Goal: Use online tool/utility: Use online tool/utility

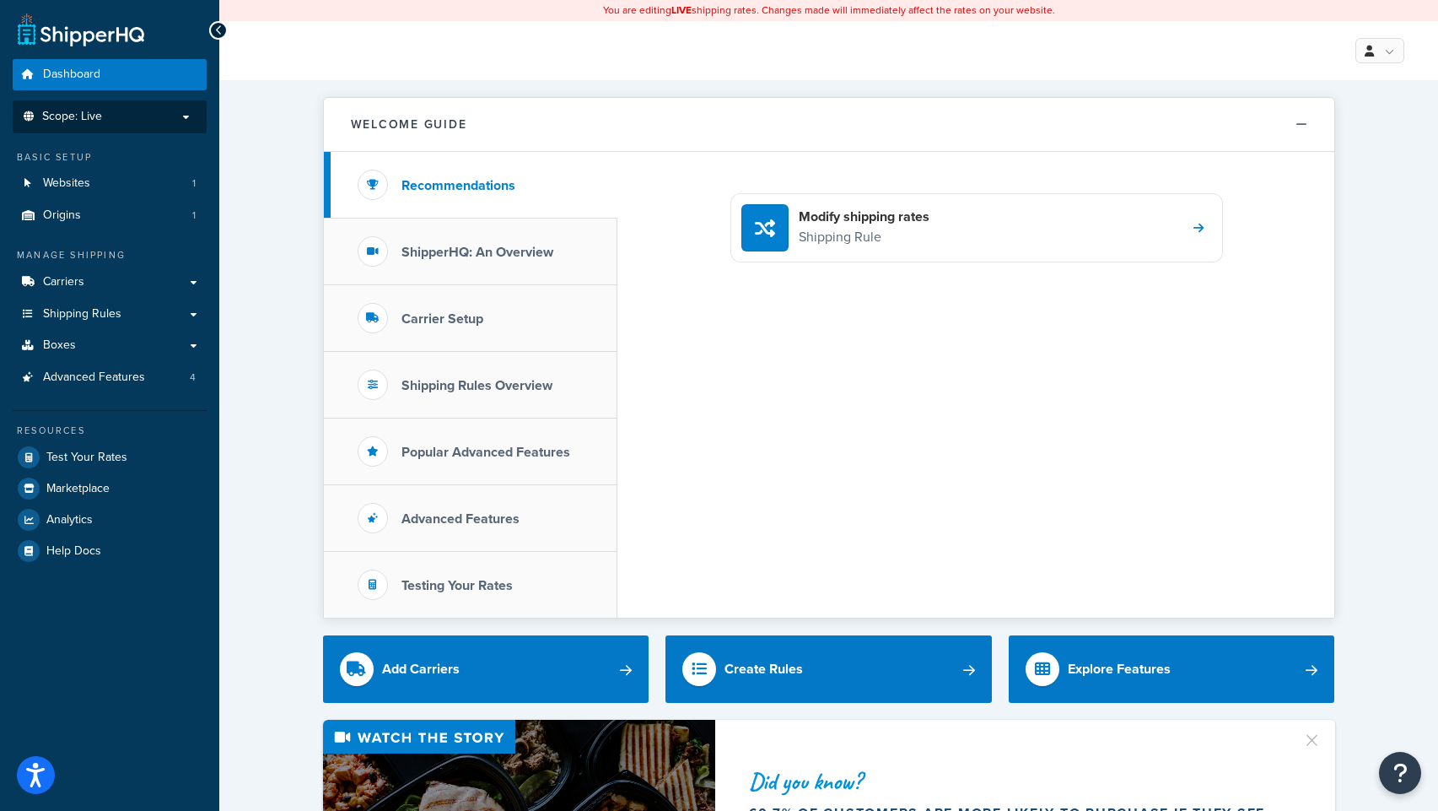
click at [170, 120] on p "Scope: Live" at bounding box center [109, 117] width 179 height 14
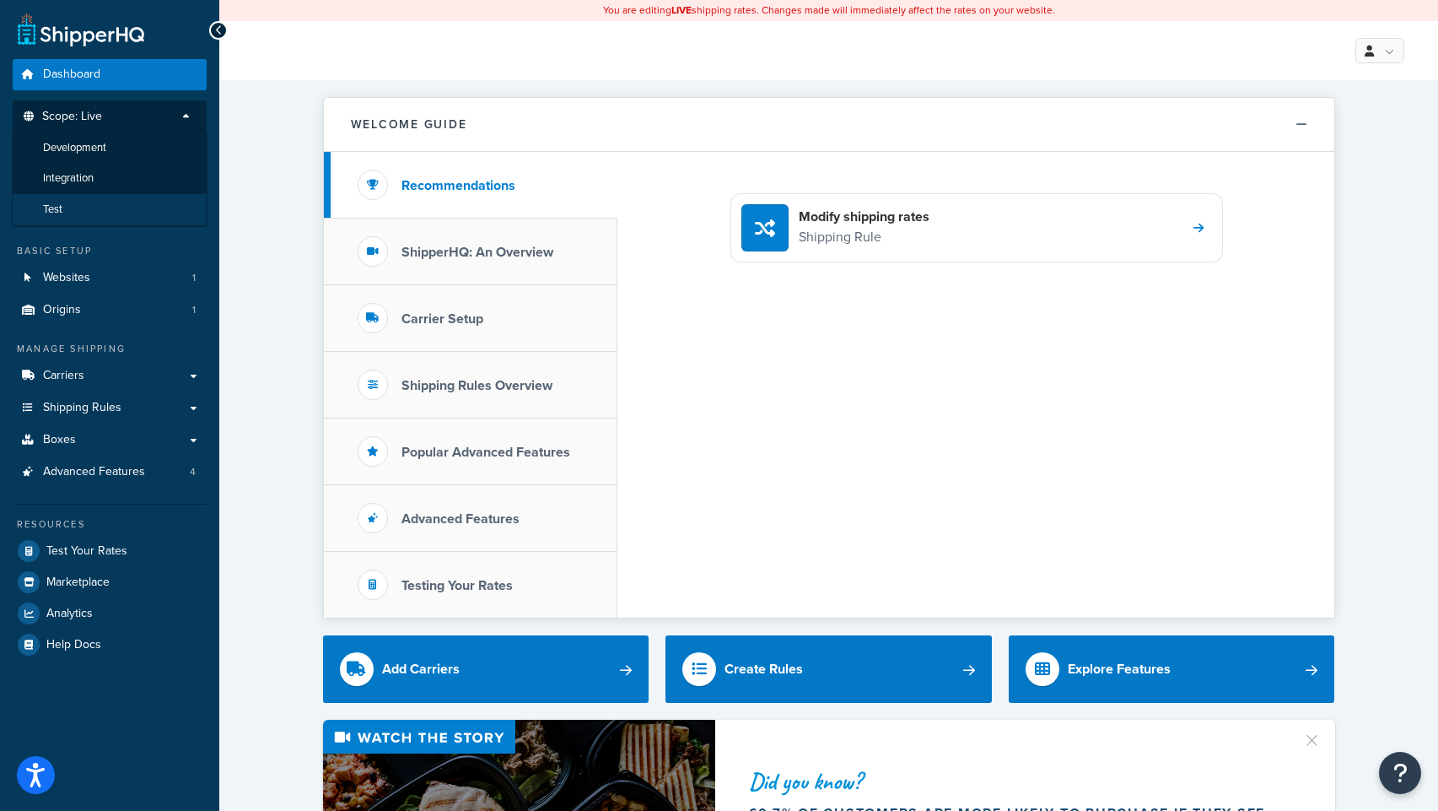
click at [73, 209] on li "Test" at bounding box center [110, 209] width 196 height 31
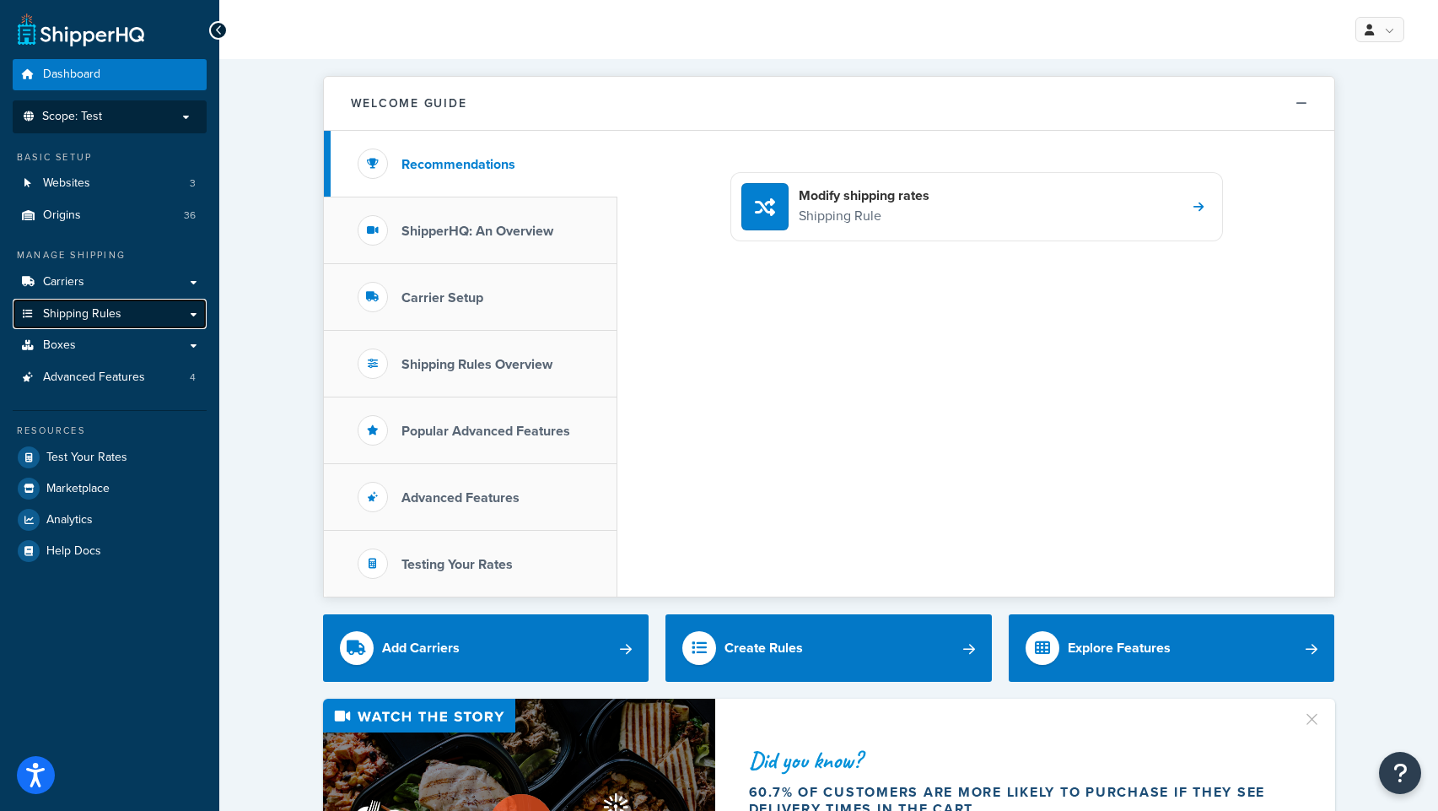
click at [103, 315] on span "Shipping Rules" at bounding box center [82, 314] width 78 height 14
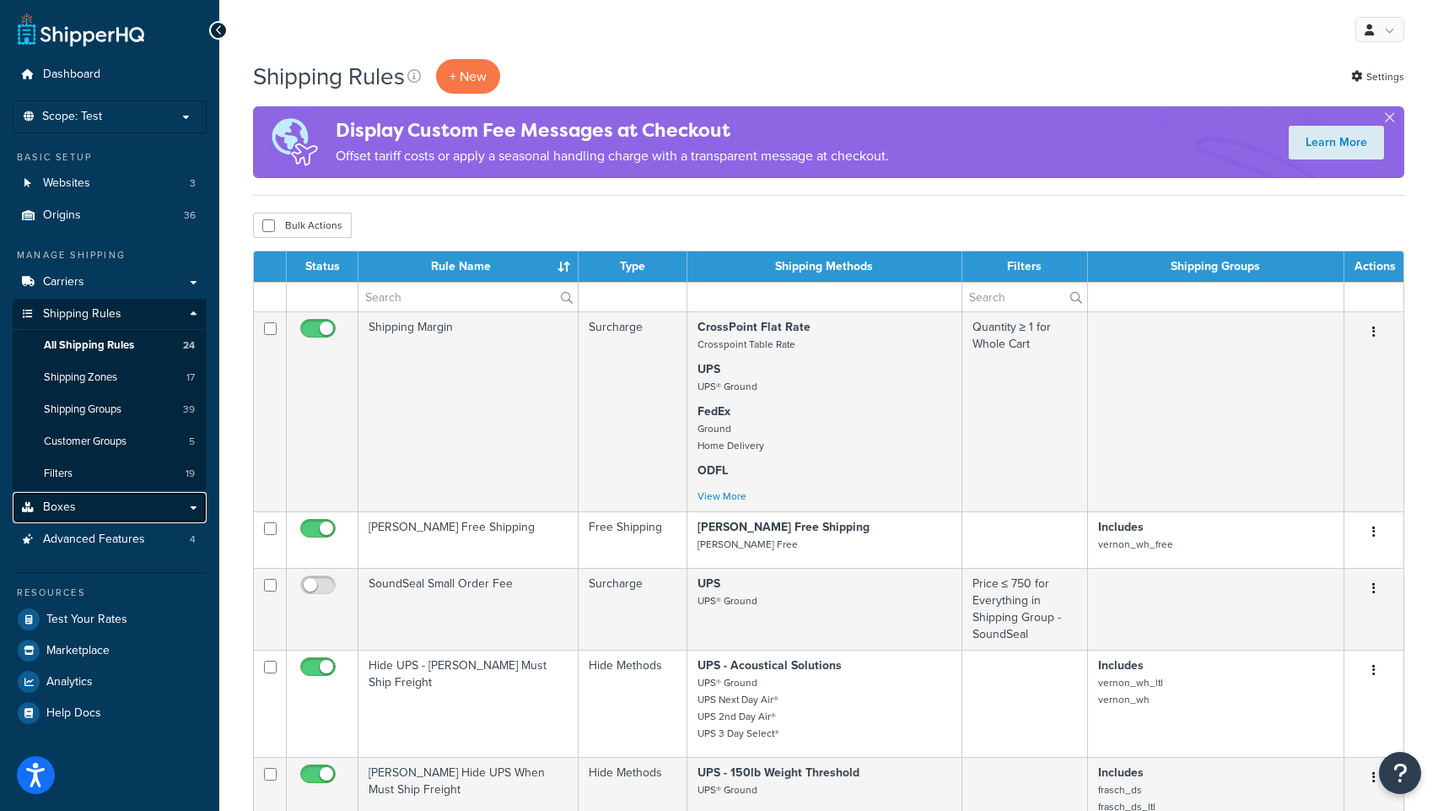
click at [55, 502] on span "Boxes" at bounding box center [59, 507] width 33 height 14
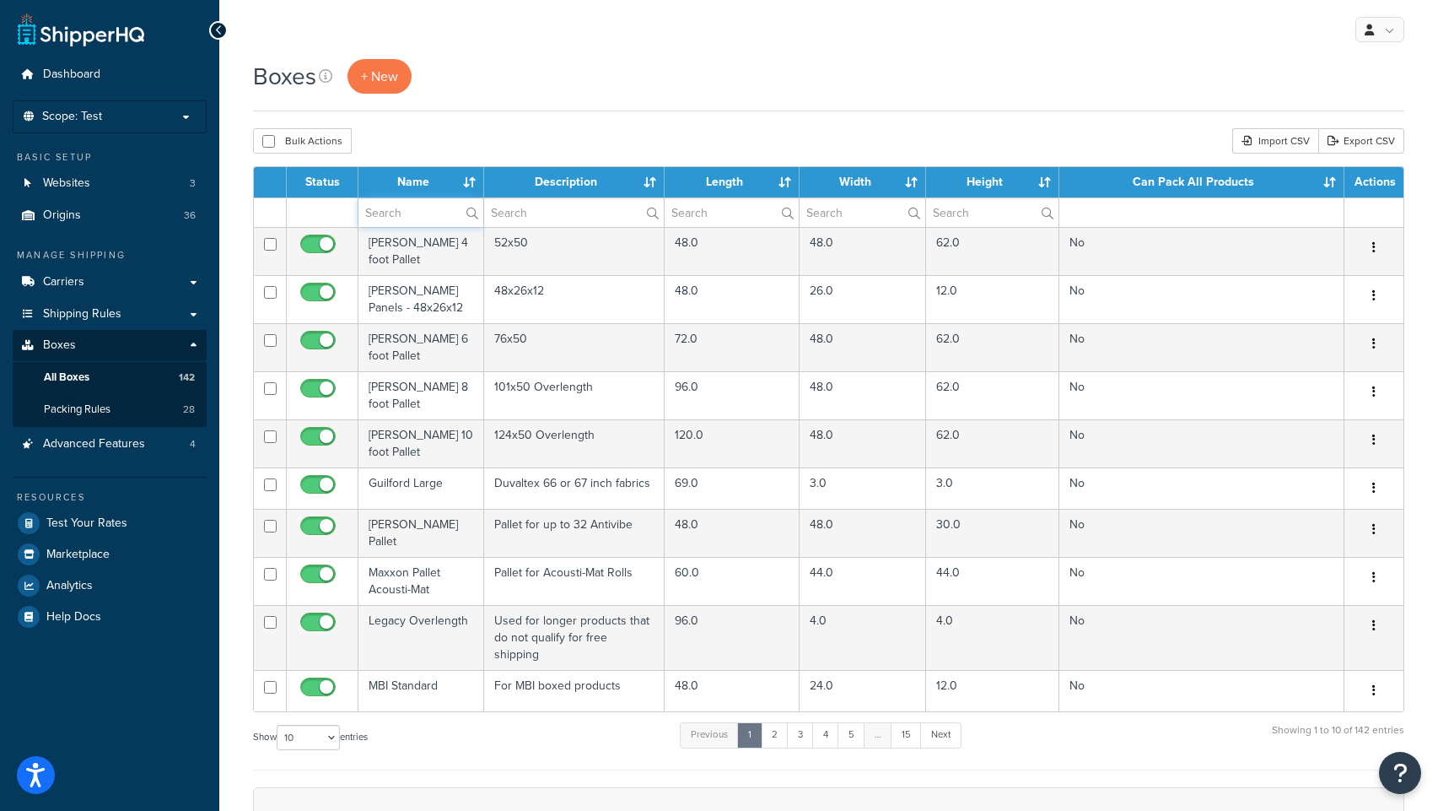
click at [421, 214] on input "text" at bounding box center [421, 212] width 125 height 29
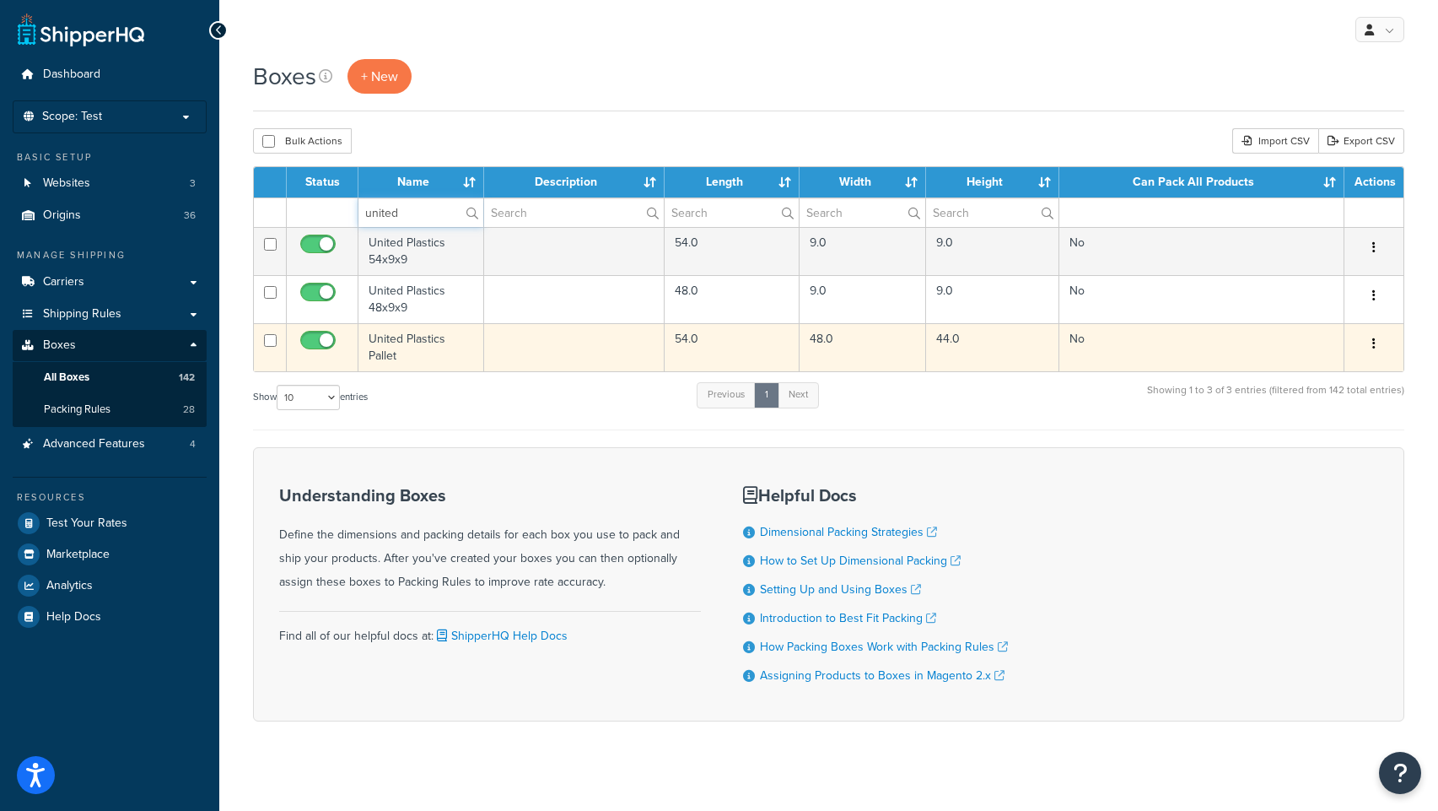
type input "united"
click at [385, 340] on td "United Plastics Pallet" at bounding box center [422, 347] width 126 height 48
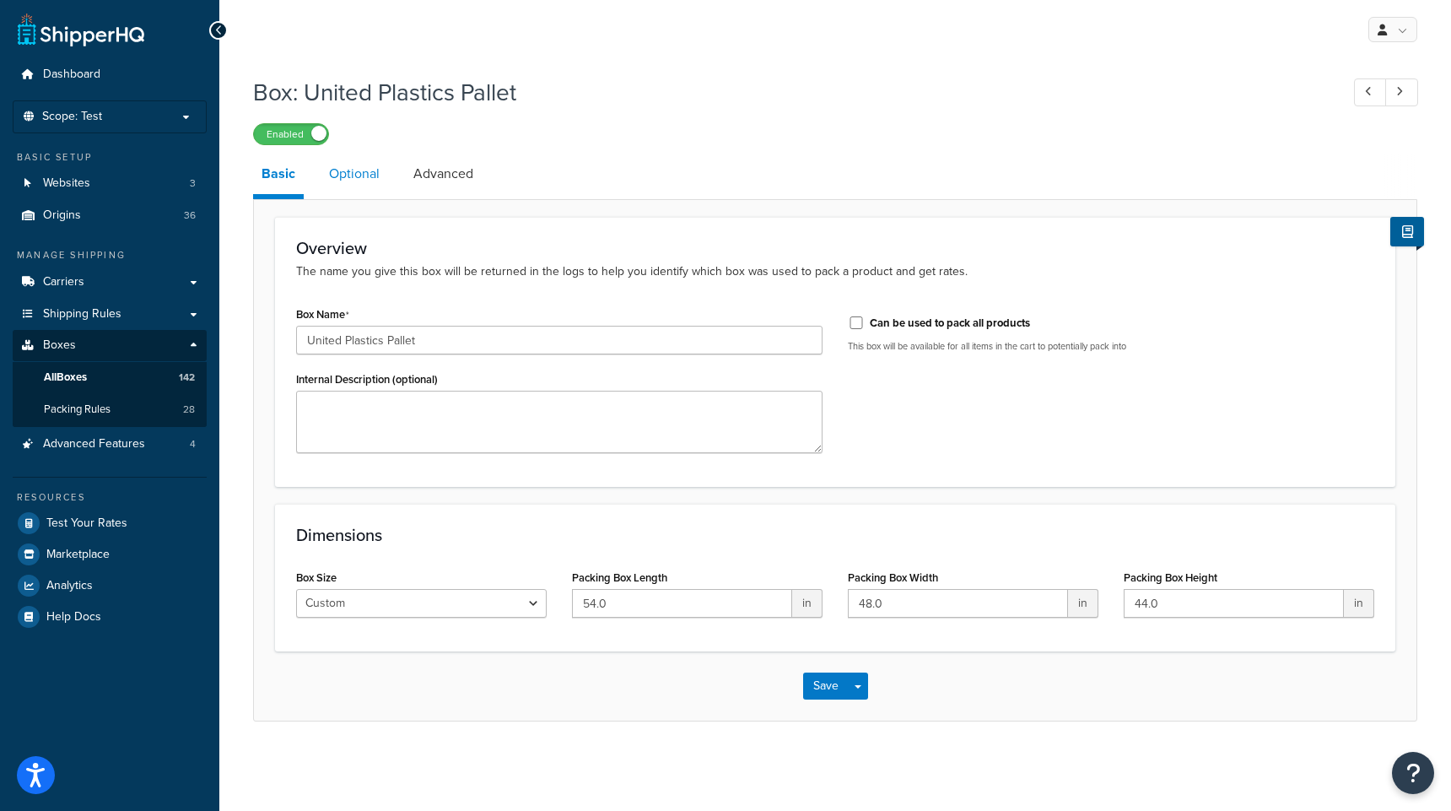
click at [356, 181] on link "Optional" at bounding box center [354, 174] width 67 height 40
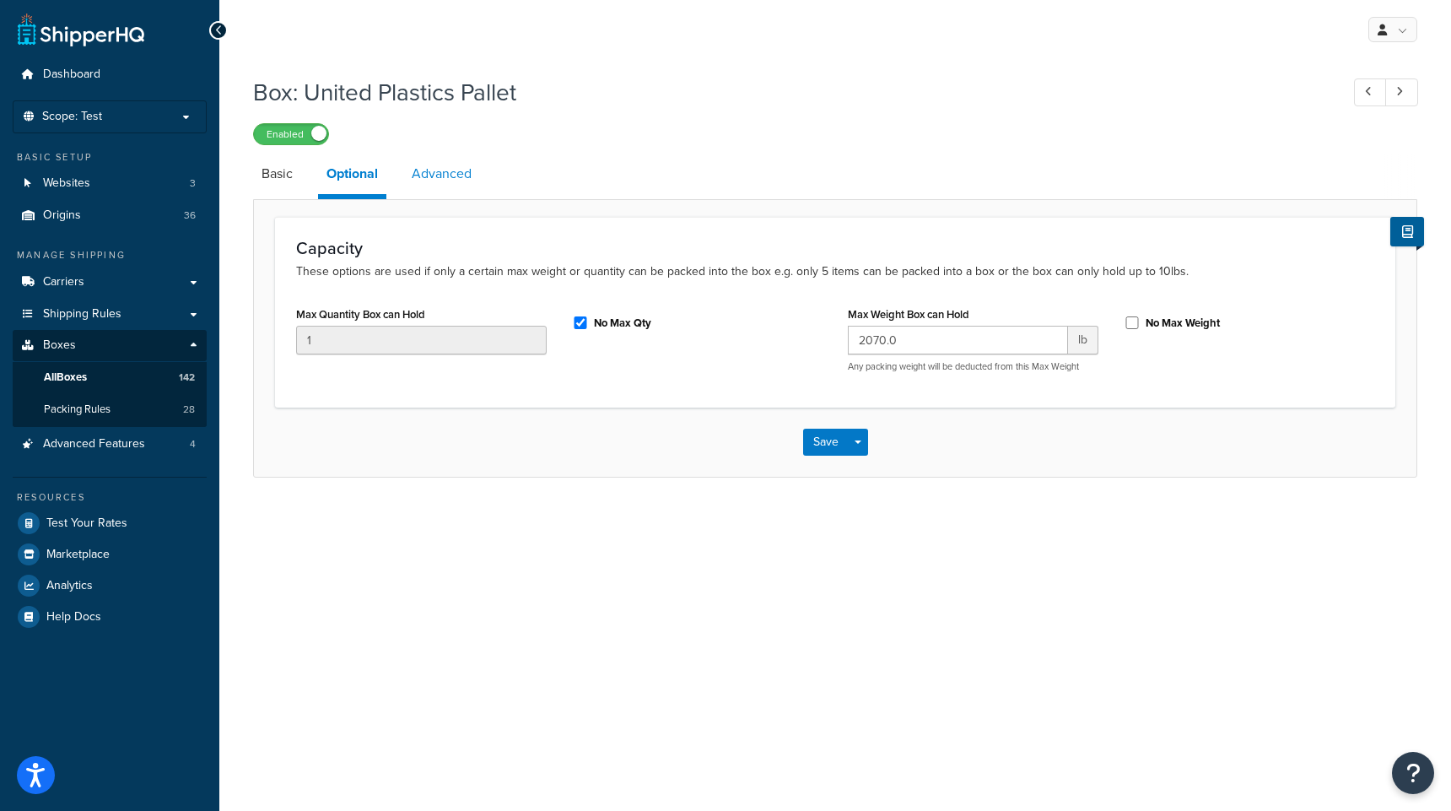
click at [445, 172] on link "Advanced" at bounding box center [441, 174] width 77 height 40
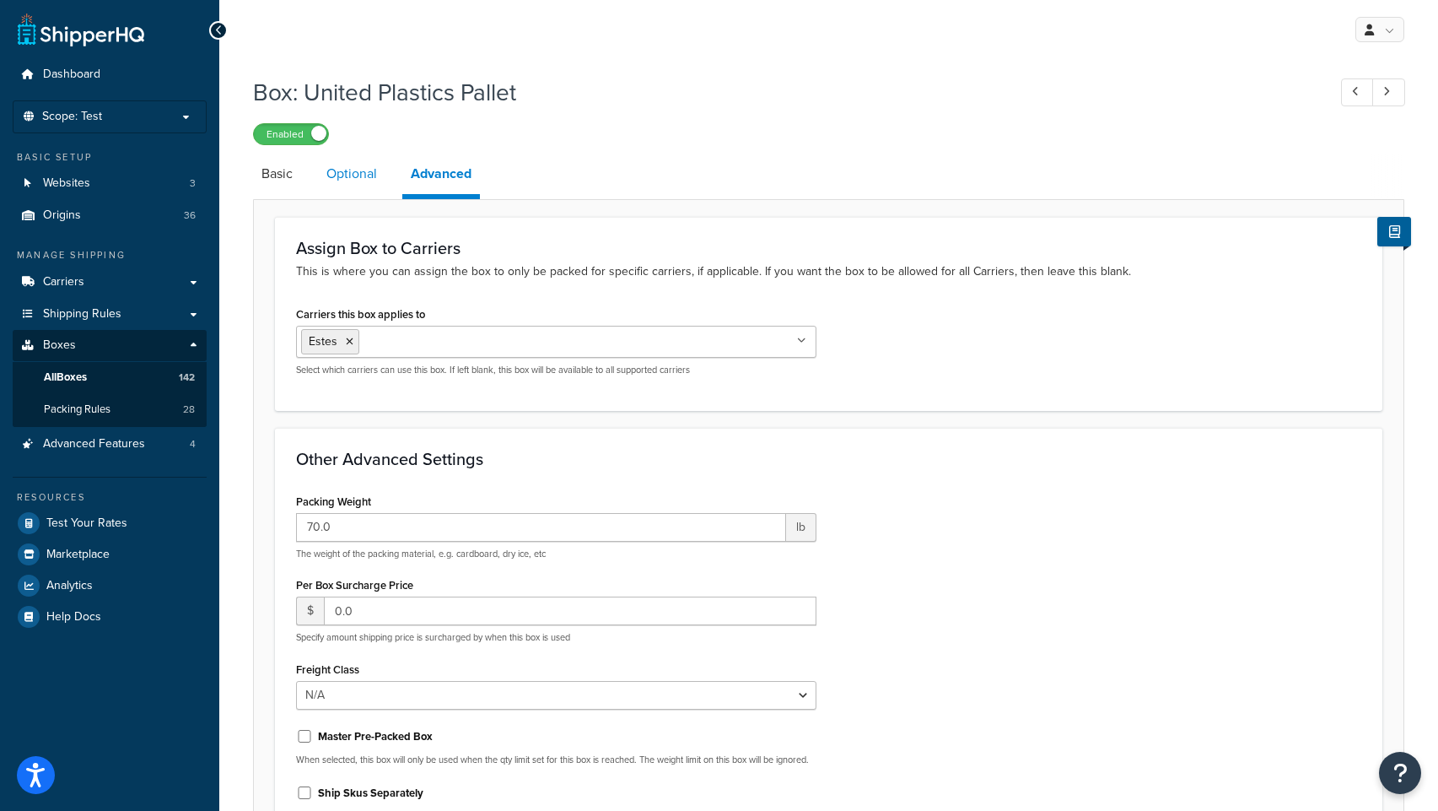
click at [352, 175] on link "Optional" at bounding box center [351, 174] width 67 height 40
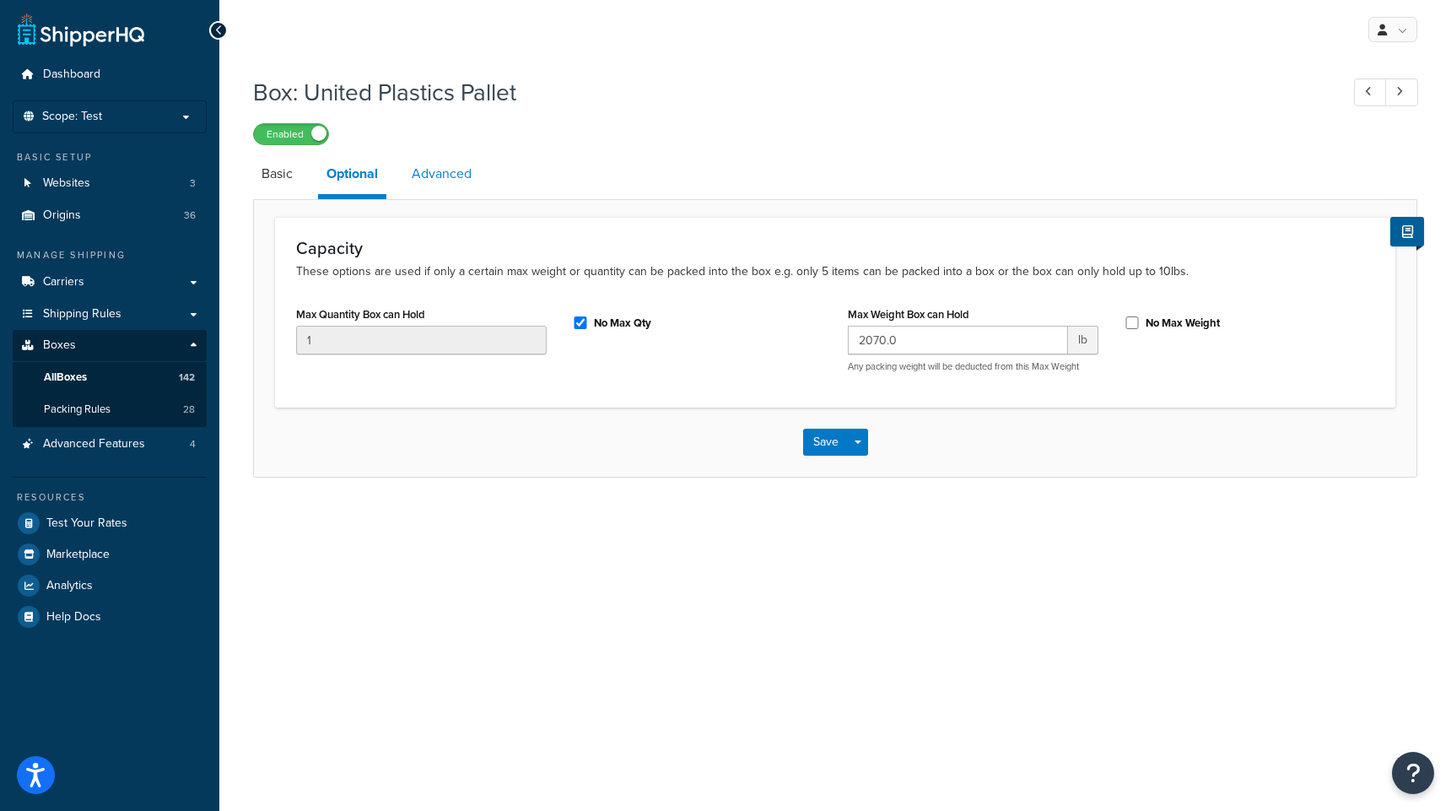
click at [460, 176] on link "Advanced" at bounding box center [441, 174] width 77 height 40
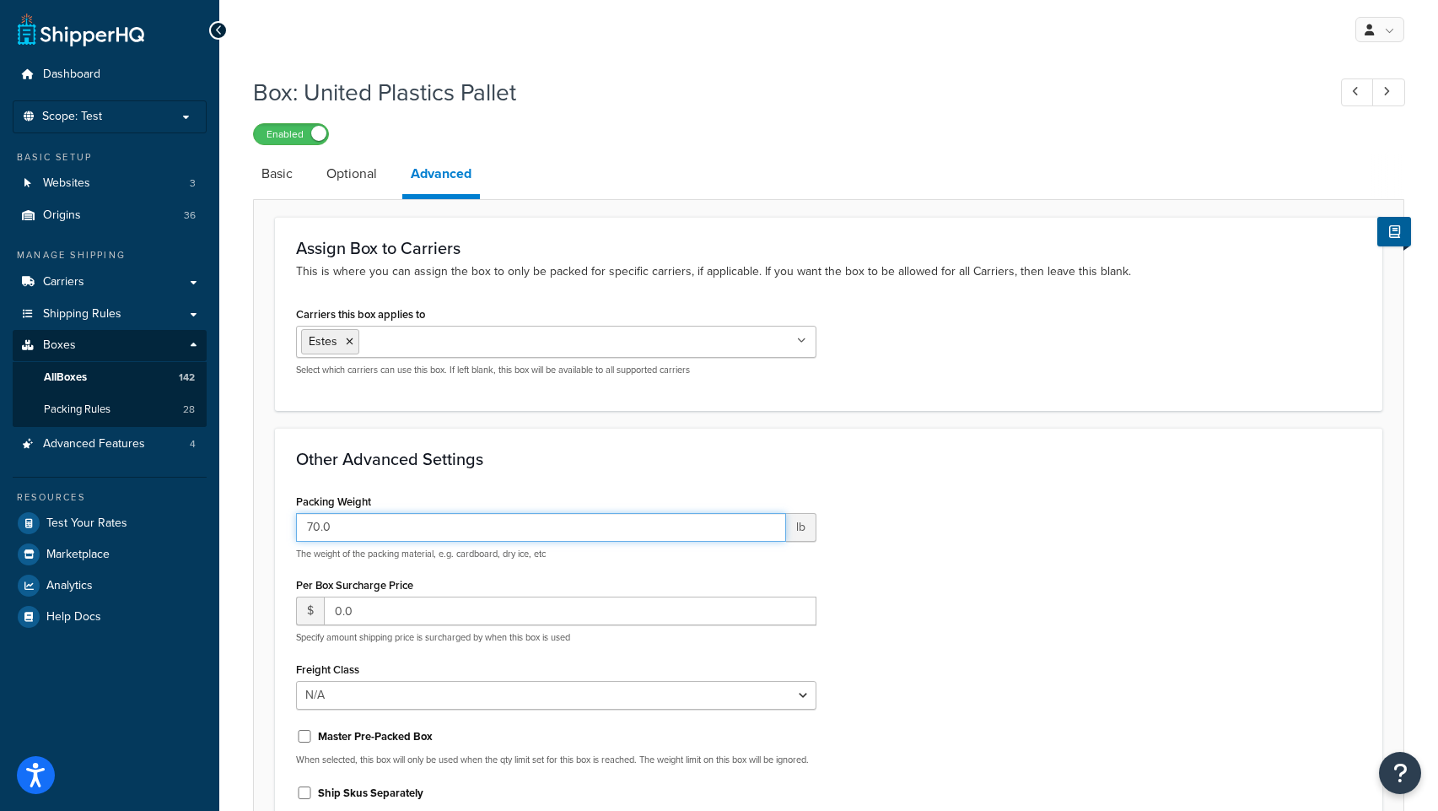
click at [314, 528] on input "70.0" at bounding box center [541, 527] width 490 height 29
type input "100.0"
click at [349, 181] on link "Optional" at bounding box center [351, 174] width 67 height 40
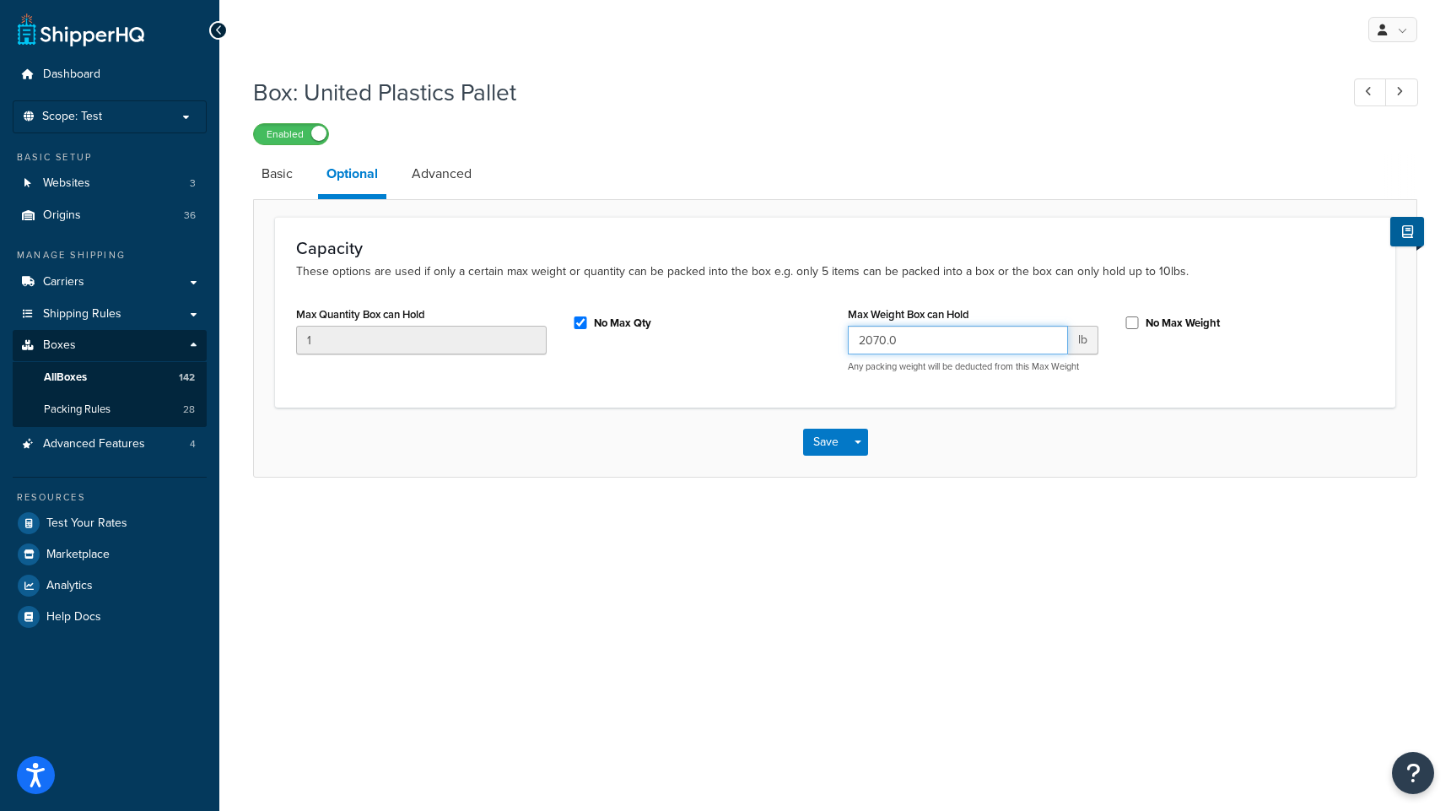
click at [882, 339] on input "2070.0" at bounding box center [958, 340] width 220 height 29
type input "2100.0"
click at [820, 452] on button "Save" at bounding box center [826, 442] width 46 height 27
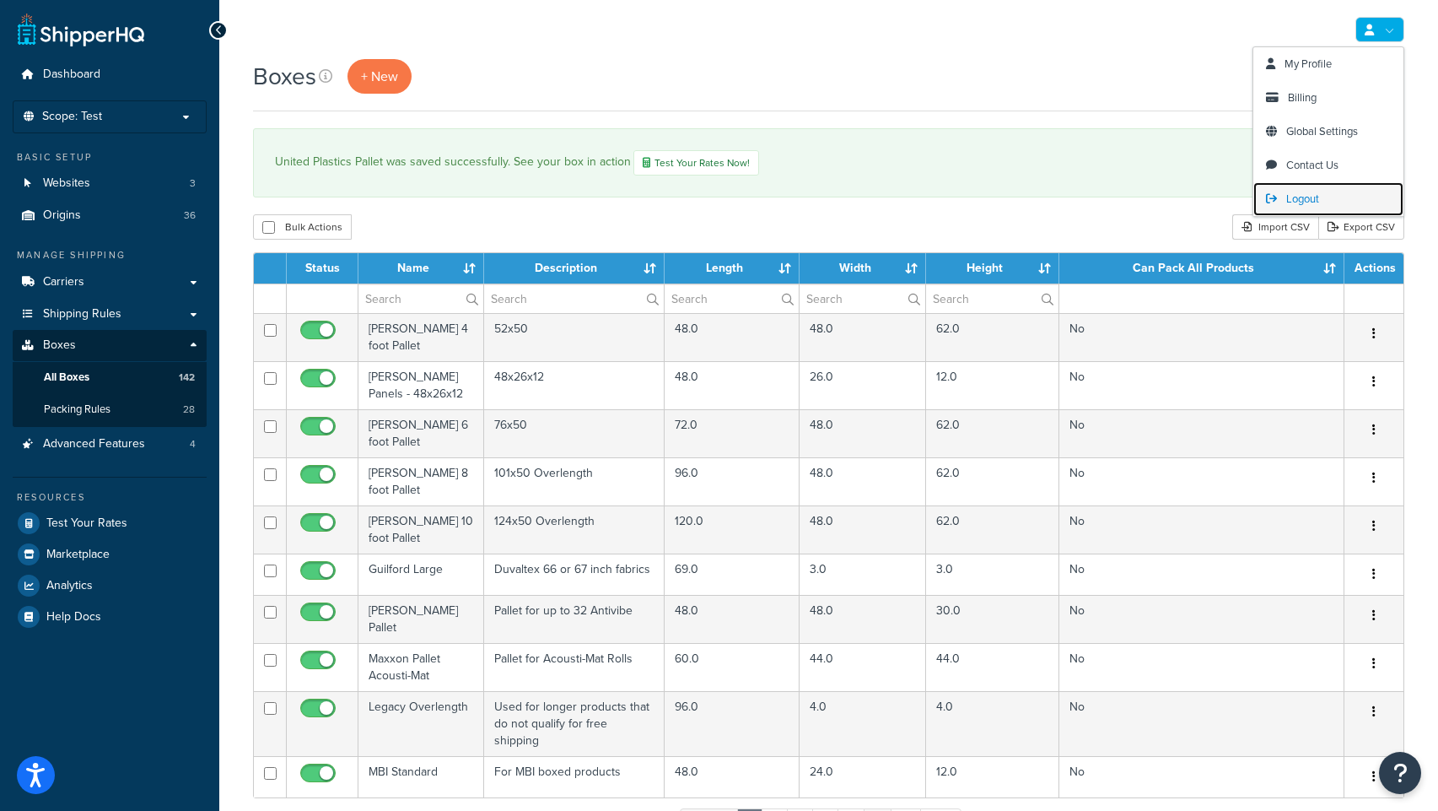
click at [1303, 192] on span "Logout" at bounding box center [1303, 199] width 33 height 16
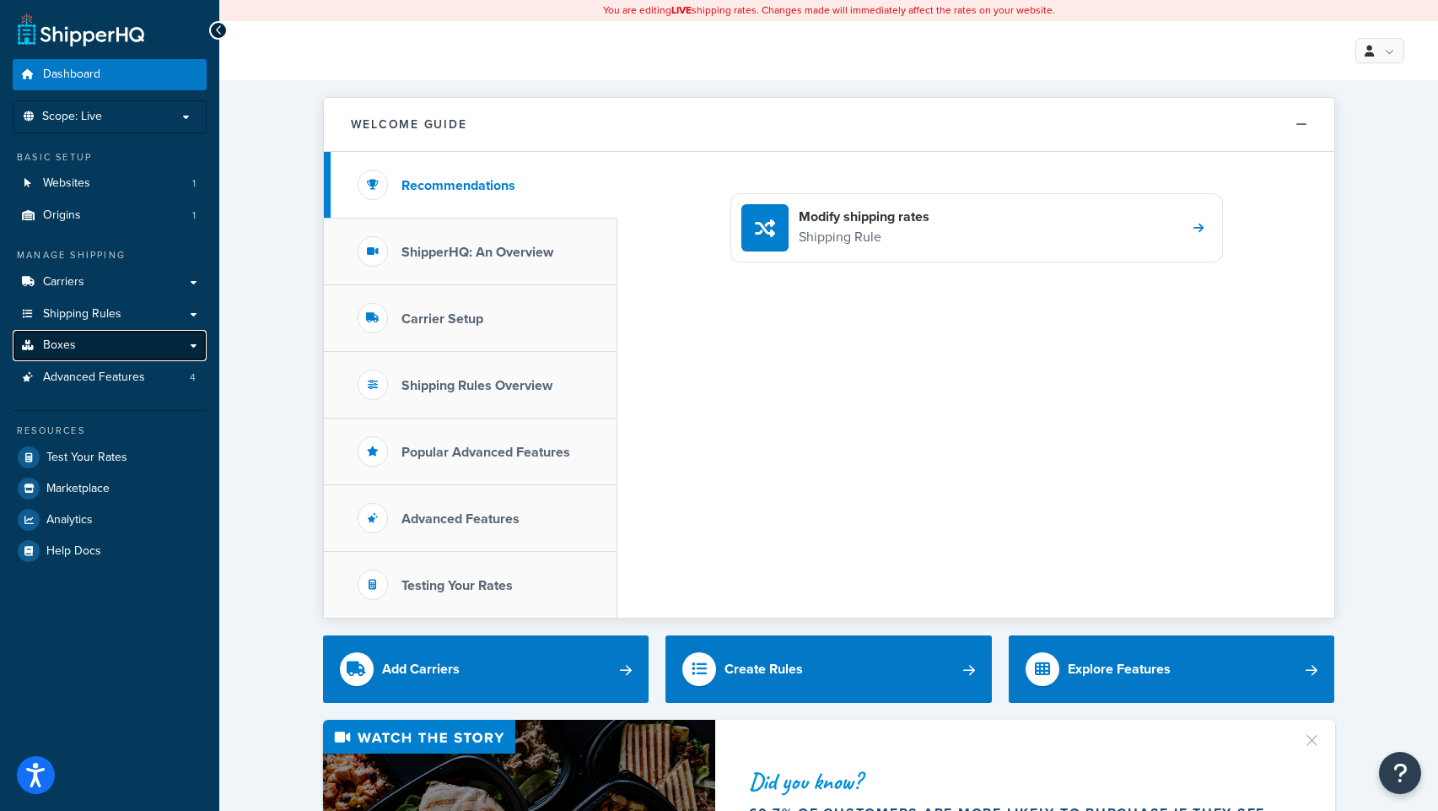
click at [89, 347] on link "Boxes" at bounding box center [110, 345] width 194 height 31
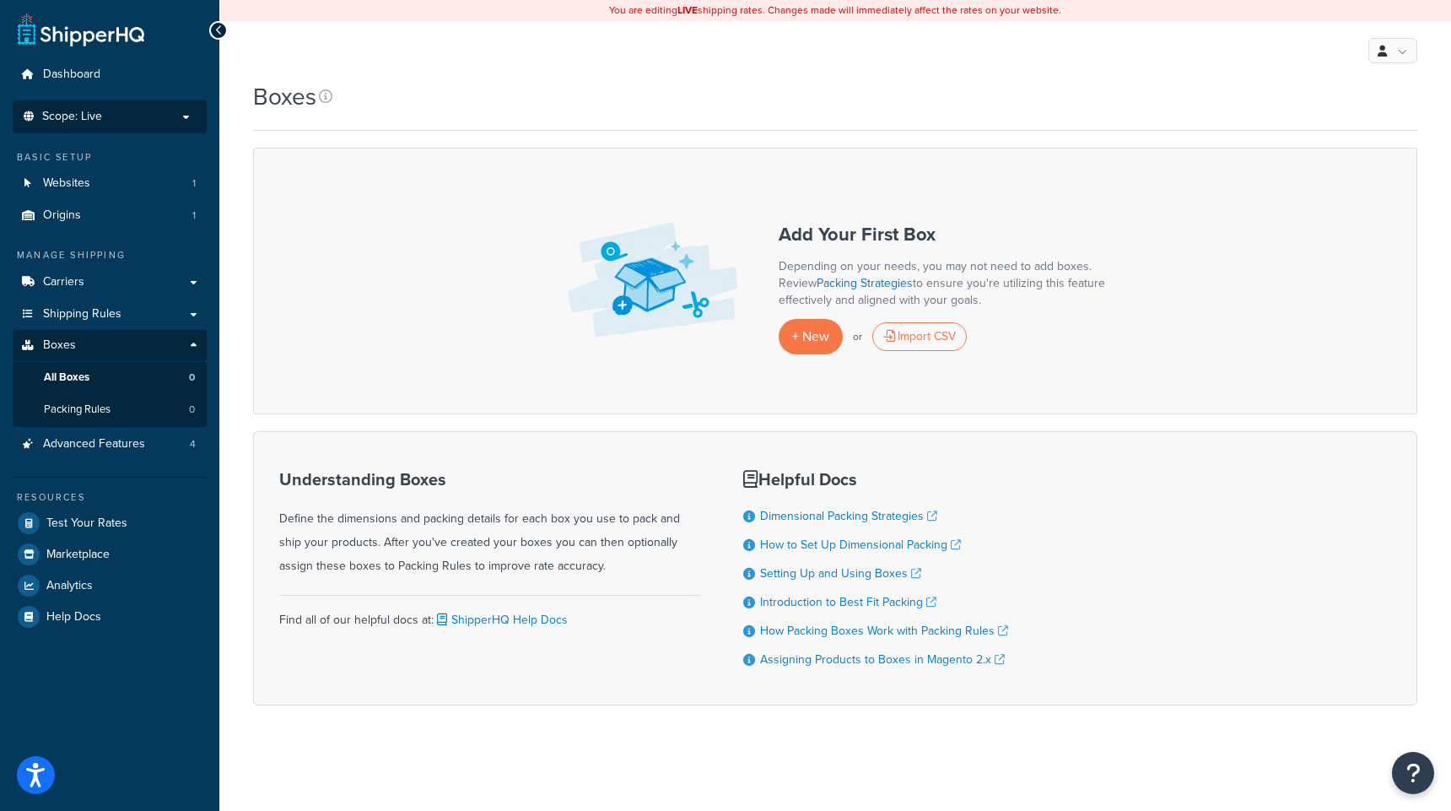
click at [186, 120] on p "Scope: Live" at bounding box center [109, 117] width 179 height 14
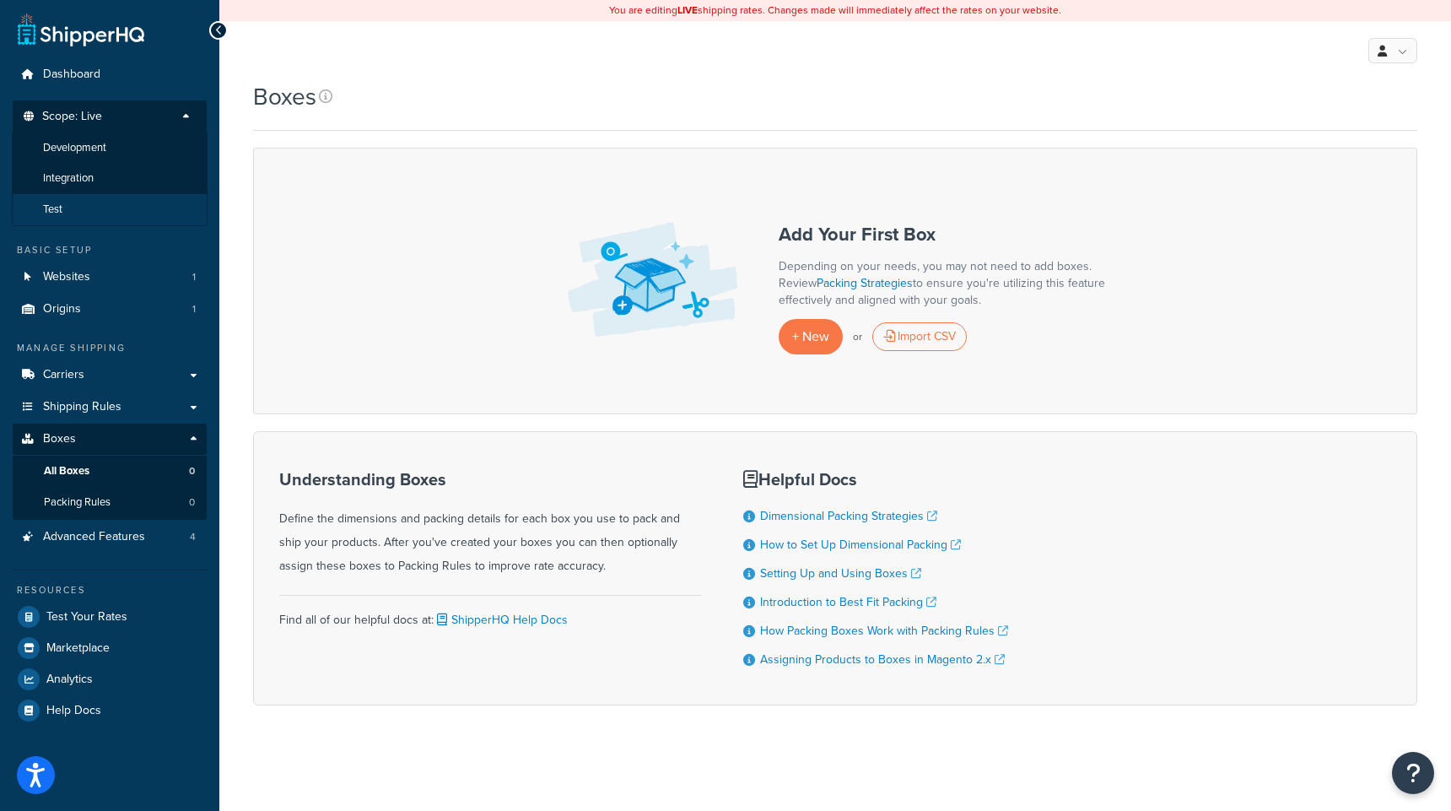
click at [69, 213] on li "Test" at bounding box center [110, 209] width 196 height 31
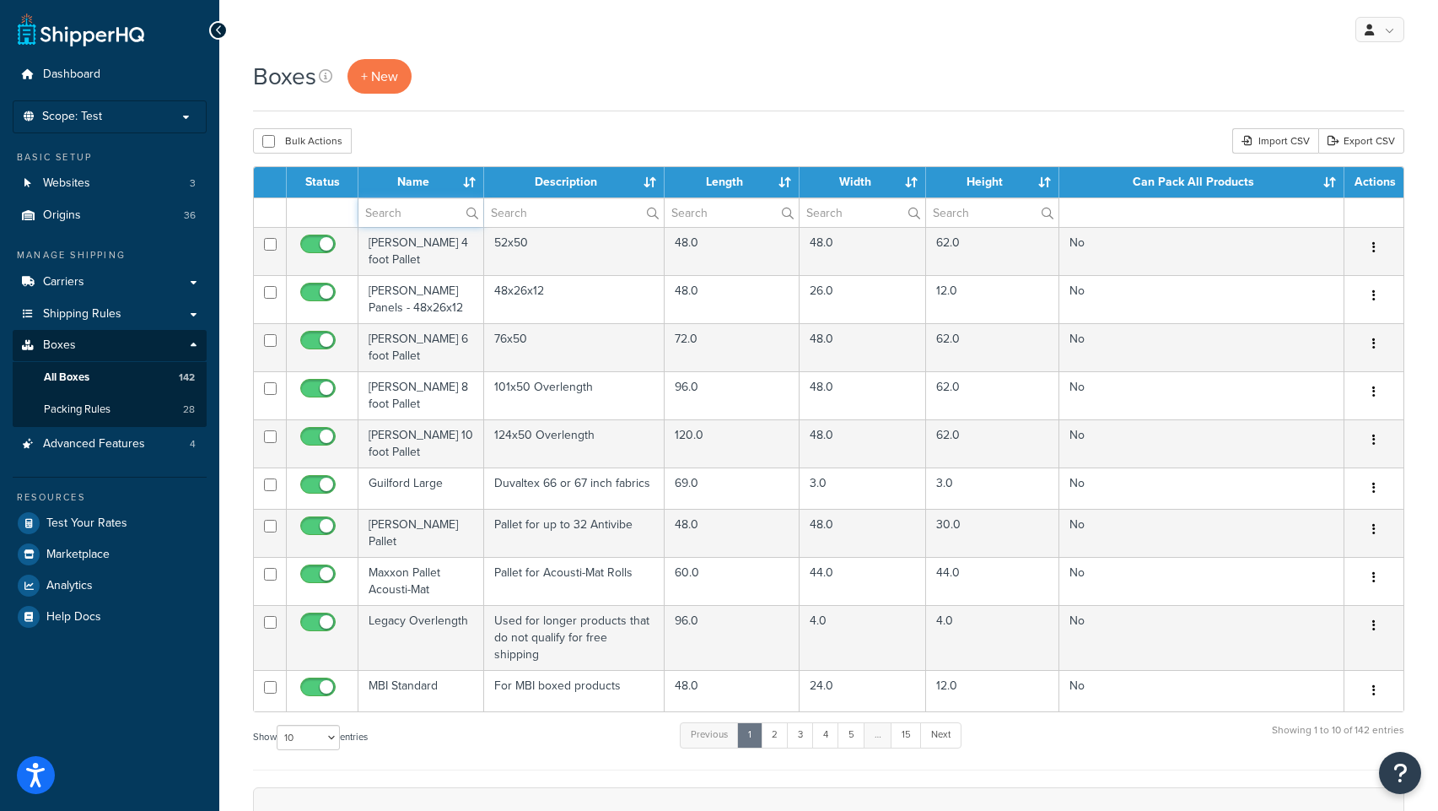
click at [394, 210] on input "text" at bounding box center [421, 212] width 125 height 29
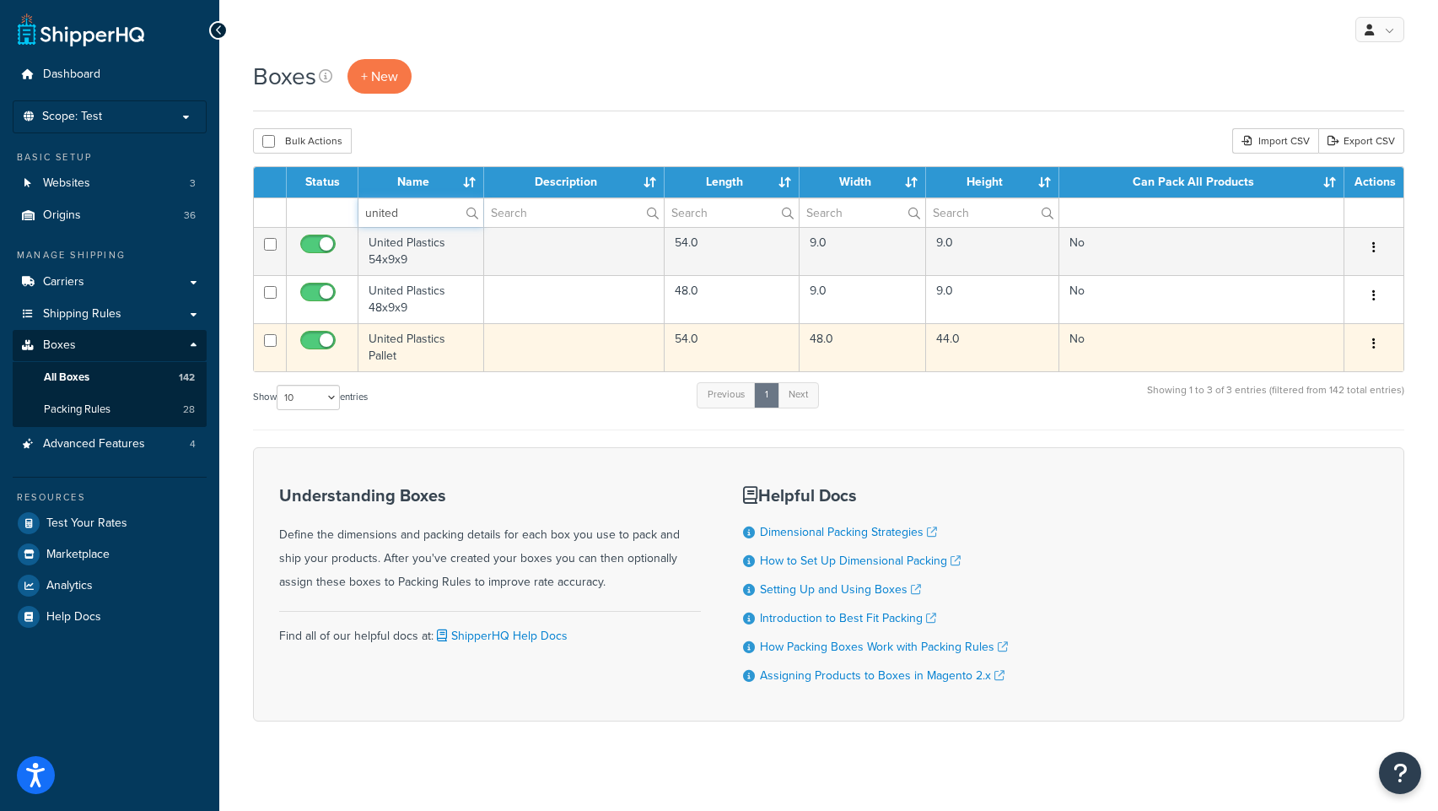
type input "united"
click at [424, 340] on td "United Plastics Pallet" at bounding box center [422, 347] width 126 height 48
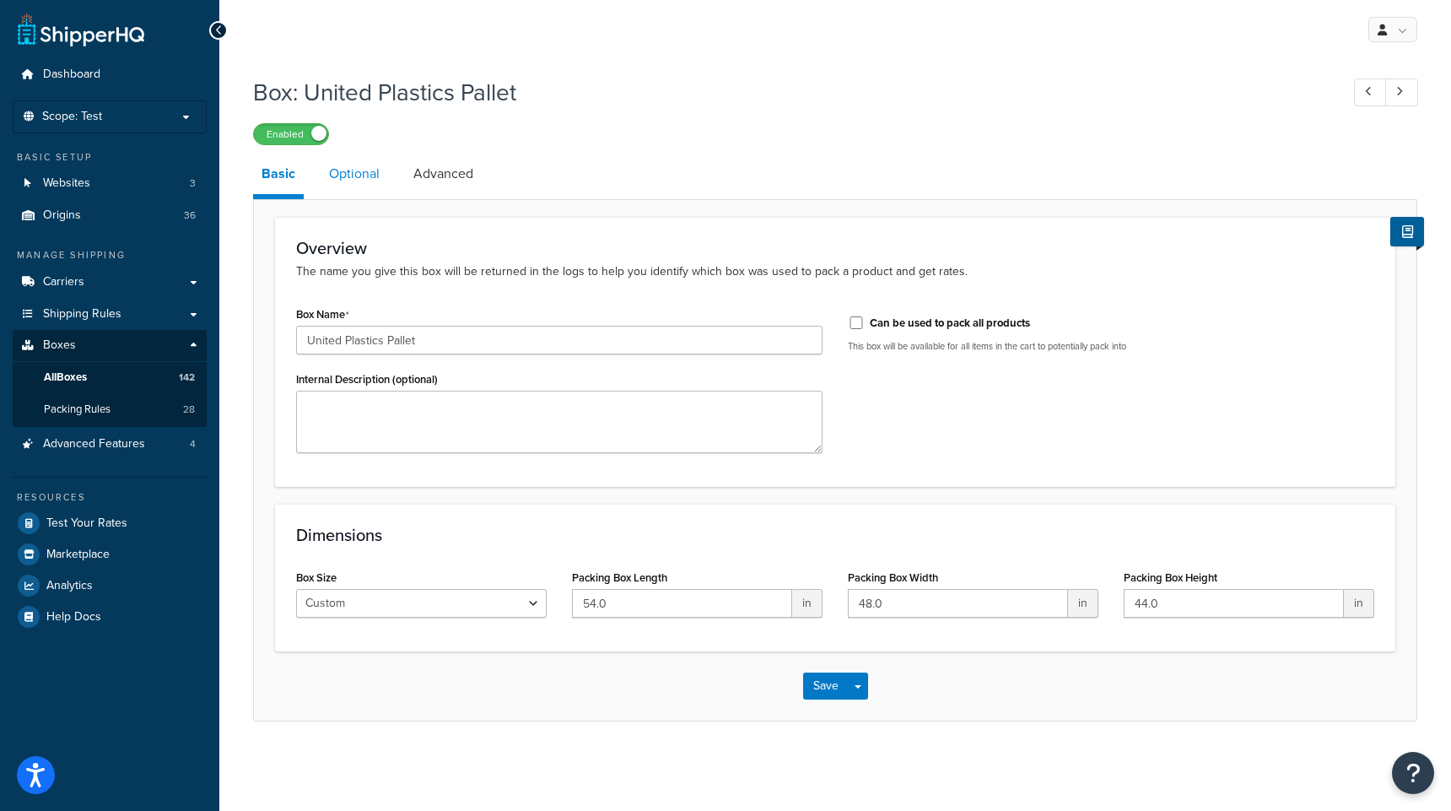
click at [362, 175] on link "Optional" at bounding box center [354, 174] width 67 height 40
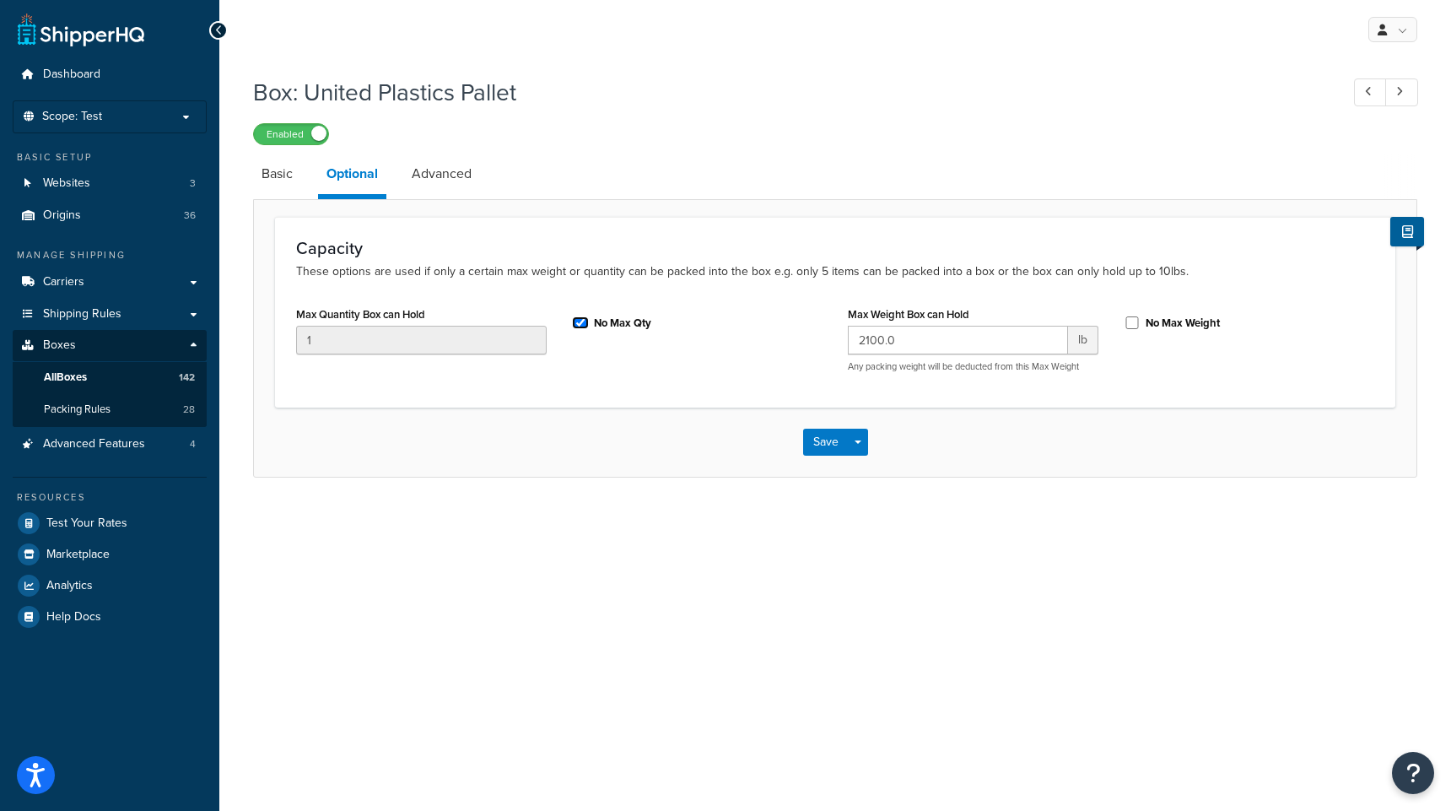
click at [581, 327] on input "No Max Qty" at bounding box center [580, 322] width 17 height 13
checkbox input "false"
click at [343, 348] on input "1" at bounding box center [421, 340] width 251 height 29
type input "20"
click at [828, 448] on button "Save" at bounding box center [826, 442] width 46 height 27
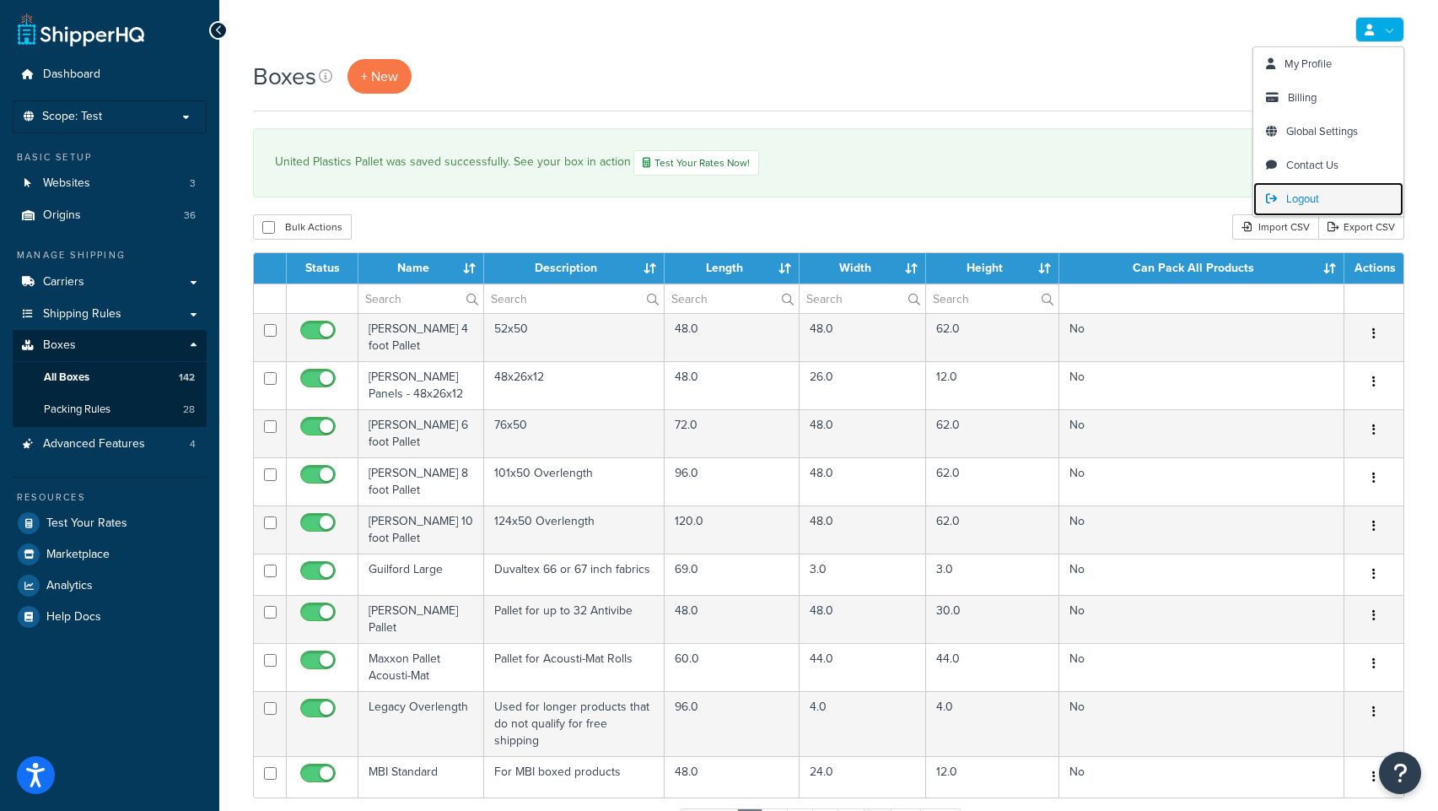
click at [1298, 197] on span "Logout" at bounding box center [1303, 199] width 33 height 16
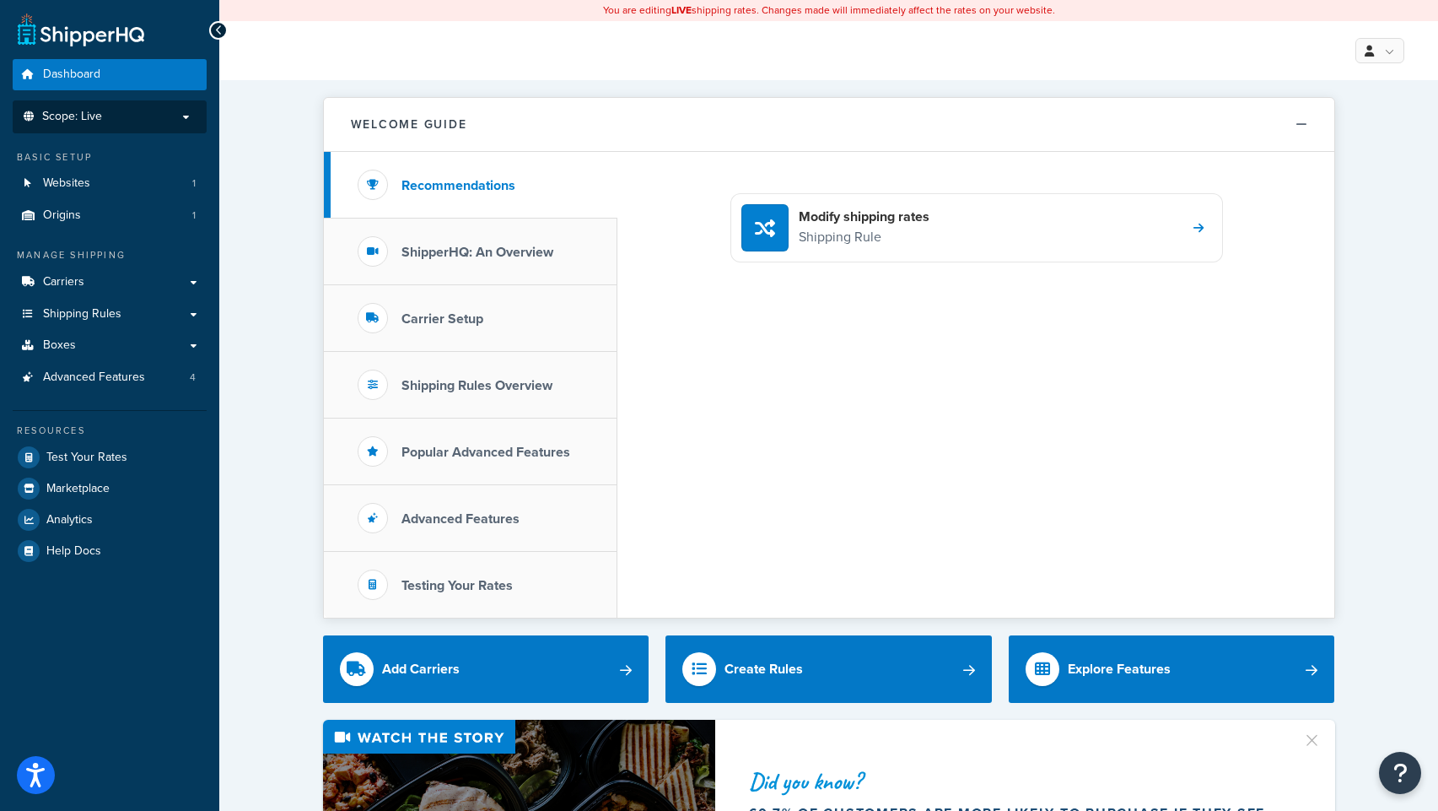
click at [186, 121] on p "Scope: Live" at bounding box center [109, 117] width 179 height 14
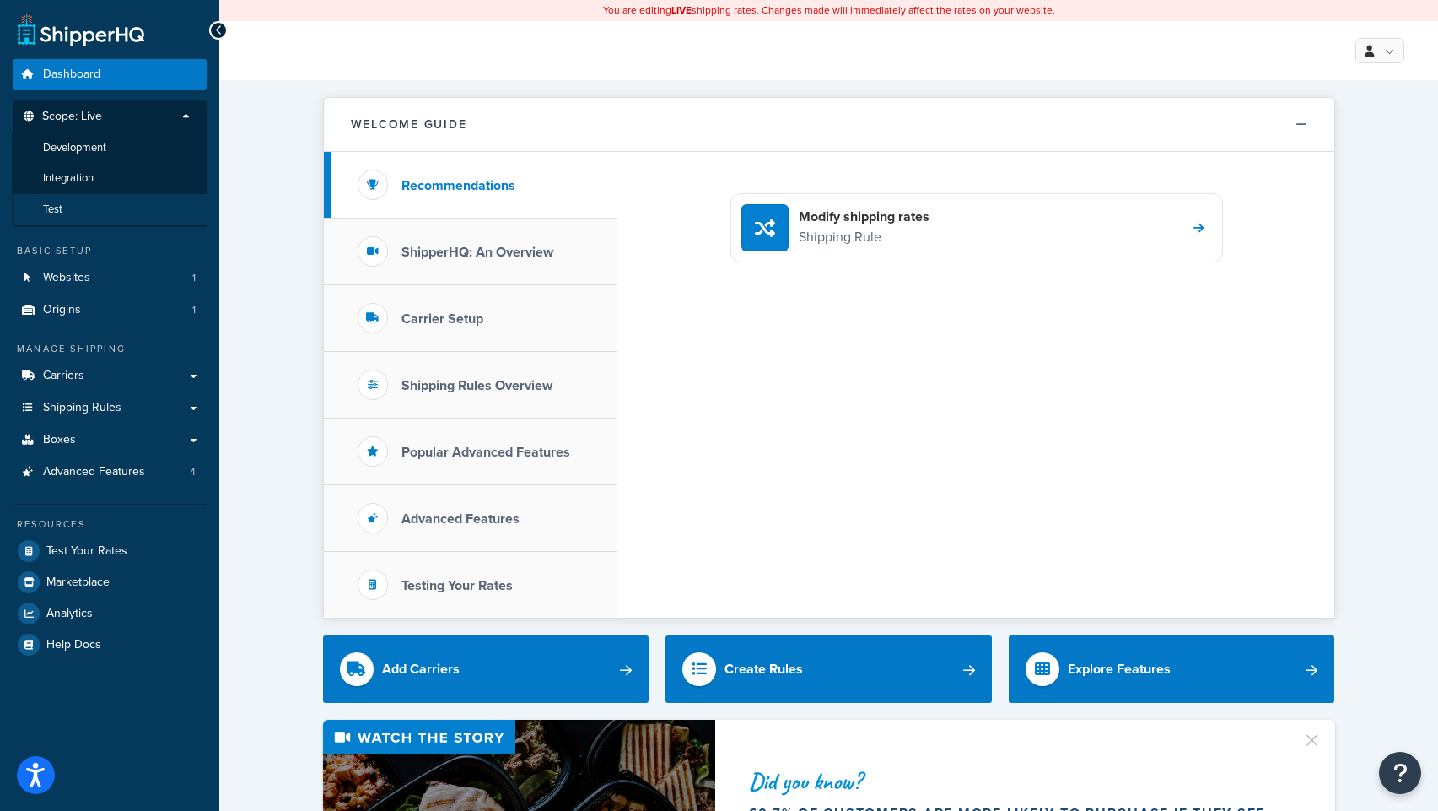
click at [111, 206] on li "Test" at bounding box center [110, 209] width 196 height 31
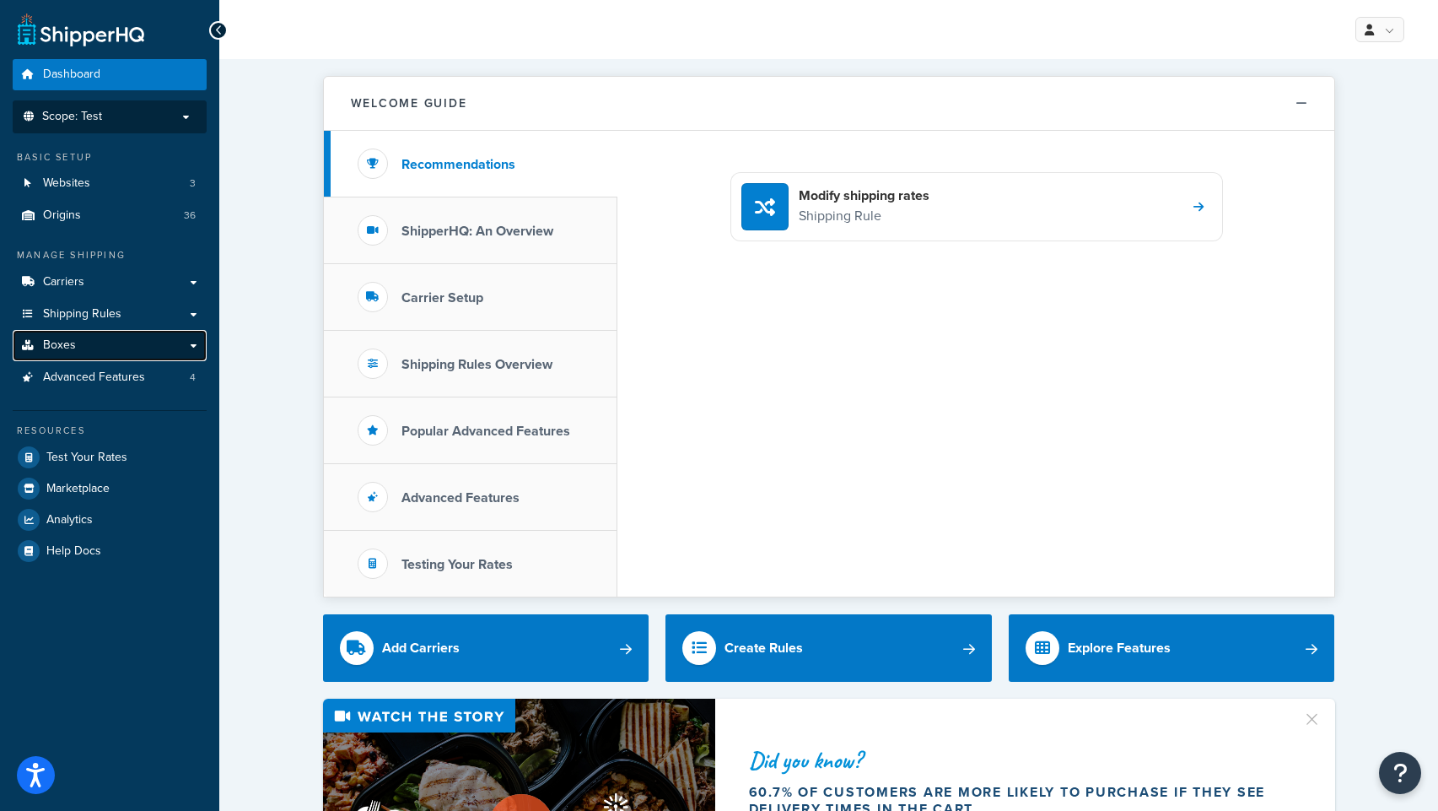
click at [85, 347] on link "Boxes" at bounding box center [110, 345] width 194 height 31
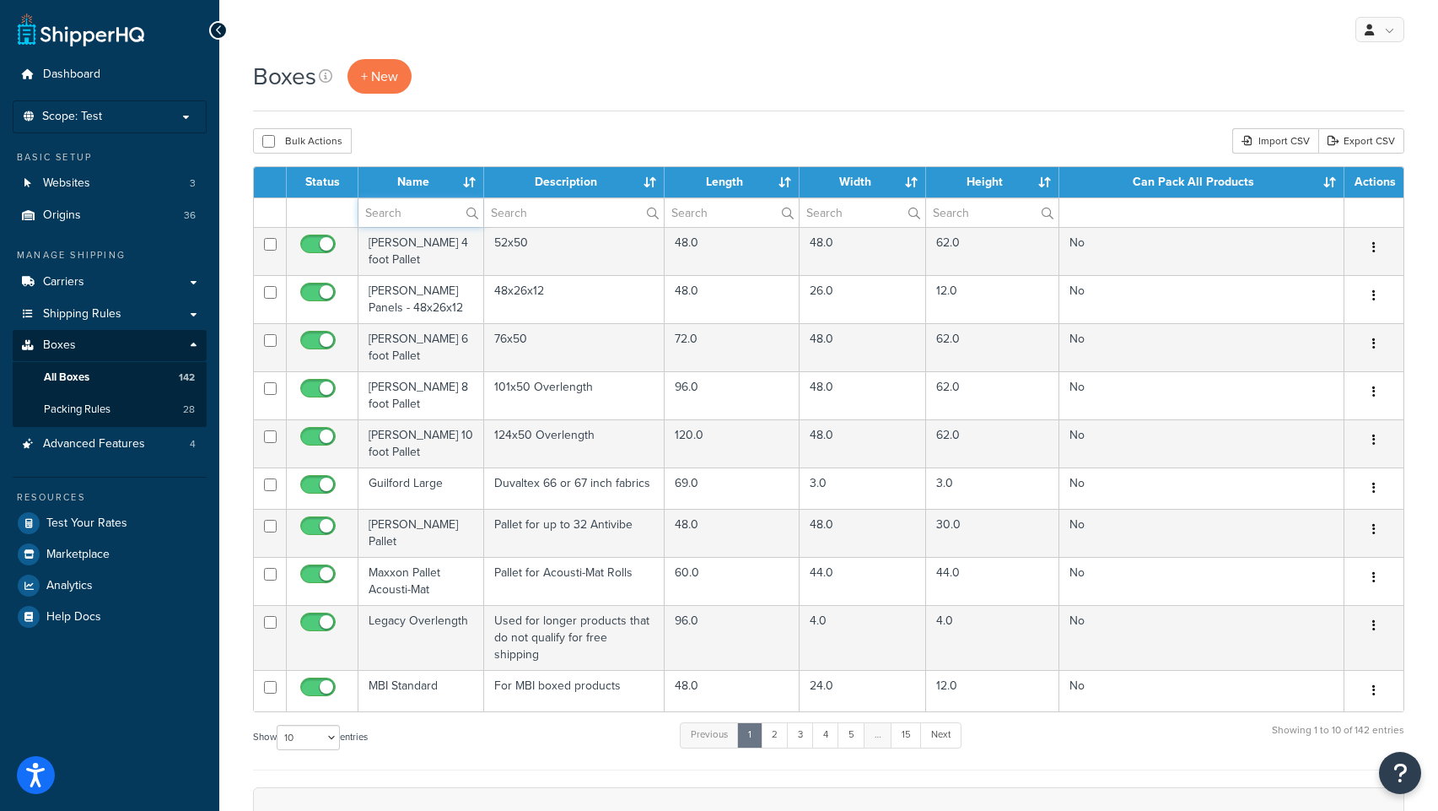
click at [381, 213] on input "text" at bounding box center [421, 212] width 125 height 29
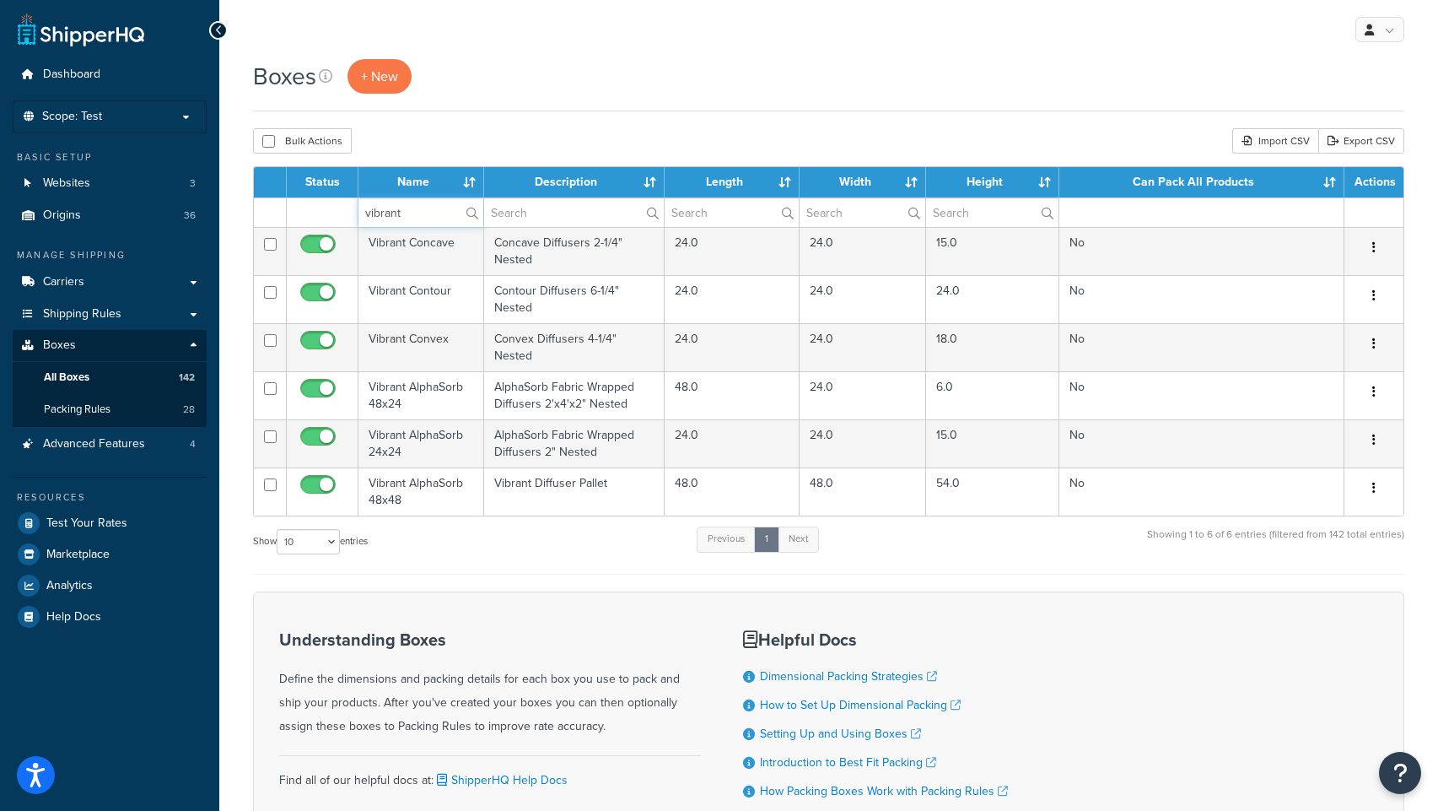
type input "vibrant"
click at [89, 526] on span "Test Your Rates" at bounding box center [86, 523] width 81 height 14
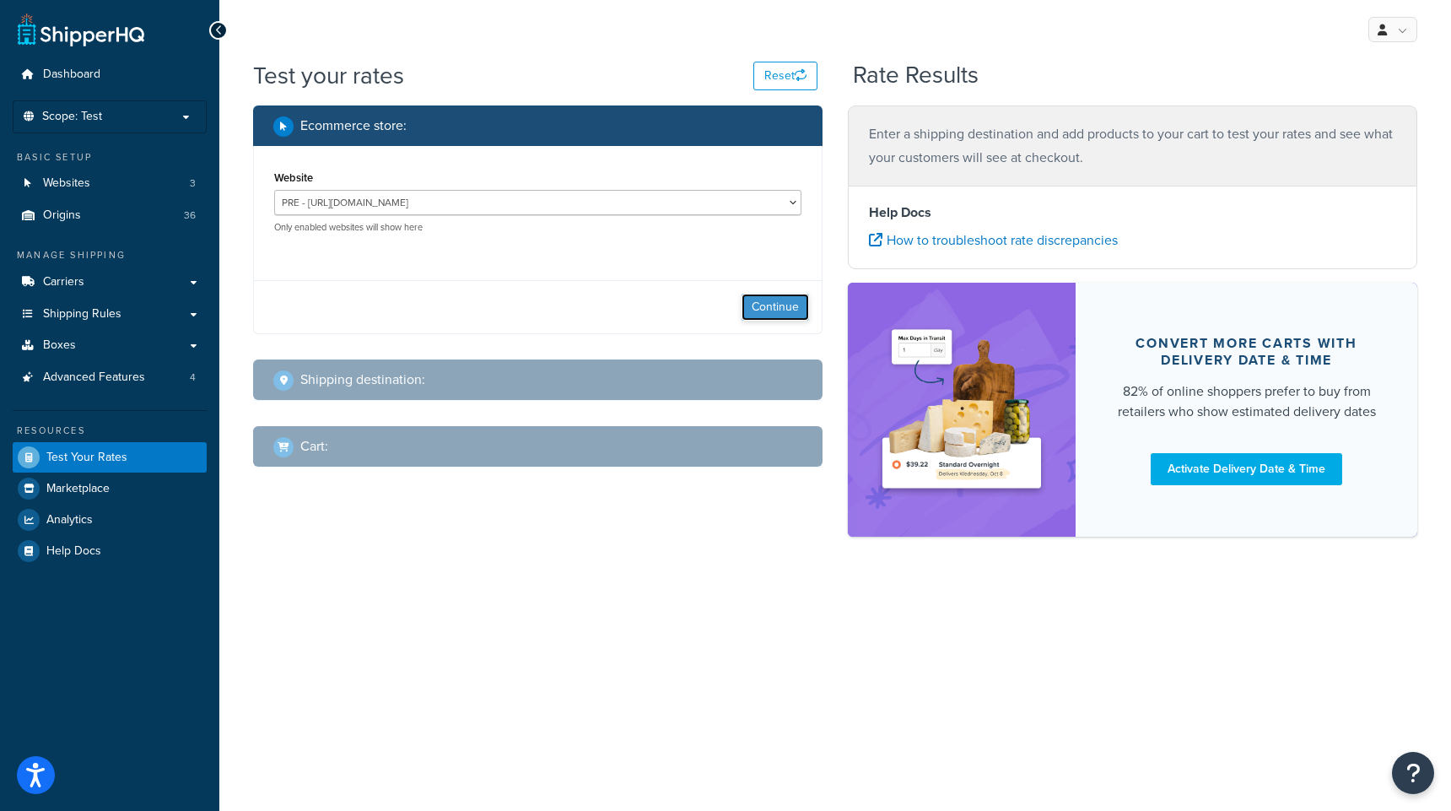
click at [775, 308] on button "Continue" at bounding box center [775, 307] width 67 height 27
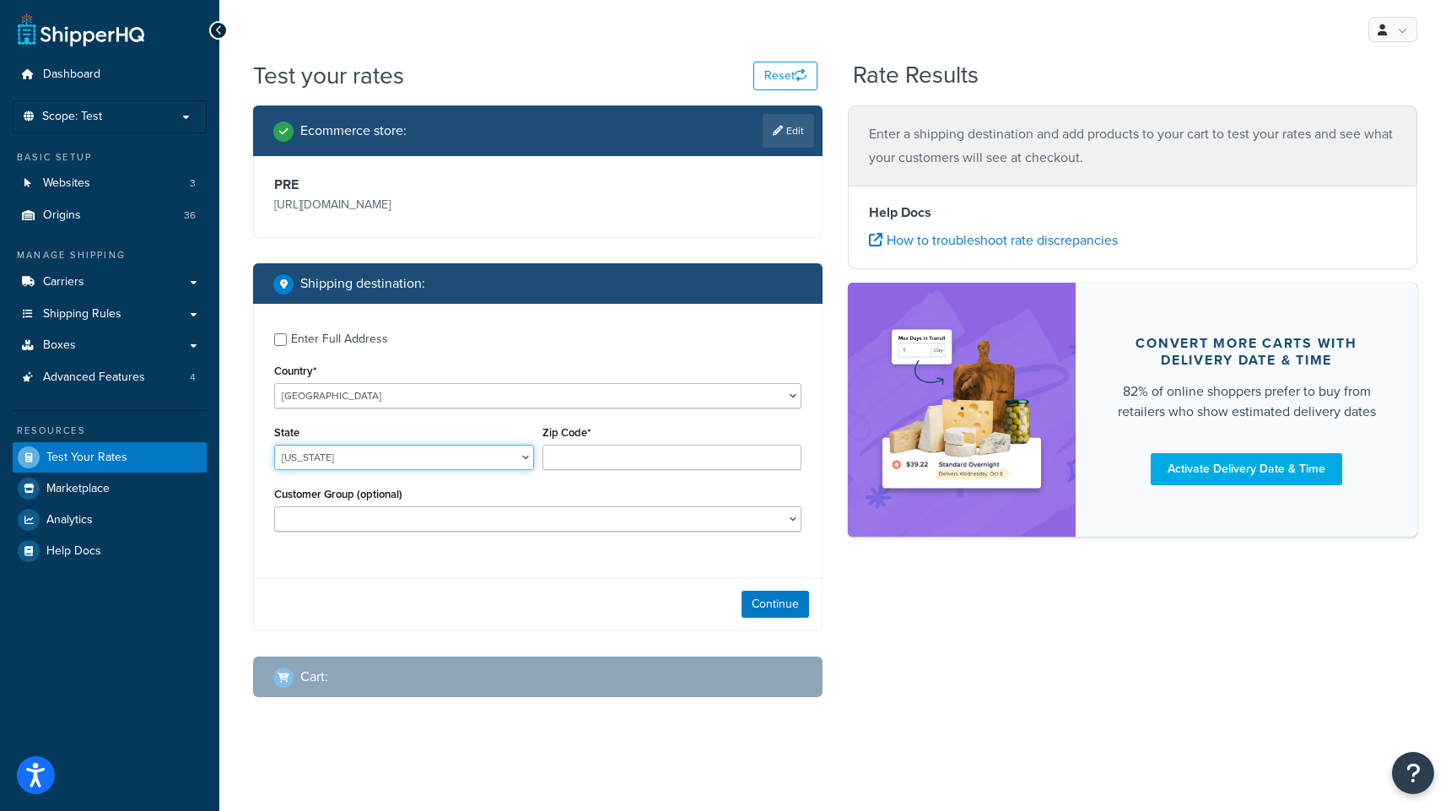
click at [354, 456] on select "[US_STATE] [US_STATE] [US_STATE] [US_STATE] [US_STATE] Armed Forces Americas Ar…" at bounding box center [404, 457] width 260 height 25
select select "AZ"
click at [274, 445] on select "[US_STATE] [US_STATE] [US_STATE] [US_STATE] [US_STATE] Armed Forces Americas Ar…" at bounding box center [404, 457] width 260 height 25
click at [564, 454] on input "Zip Code*" at bounding box center [672, 457] width 260 height 25
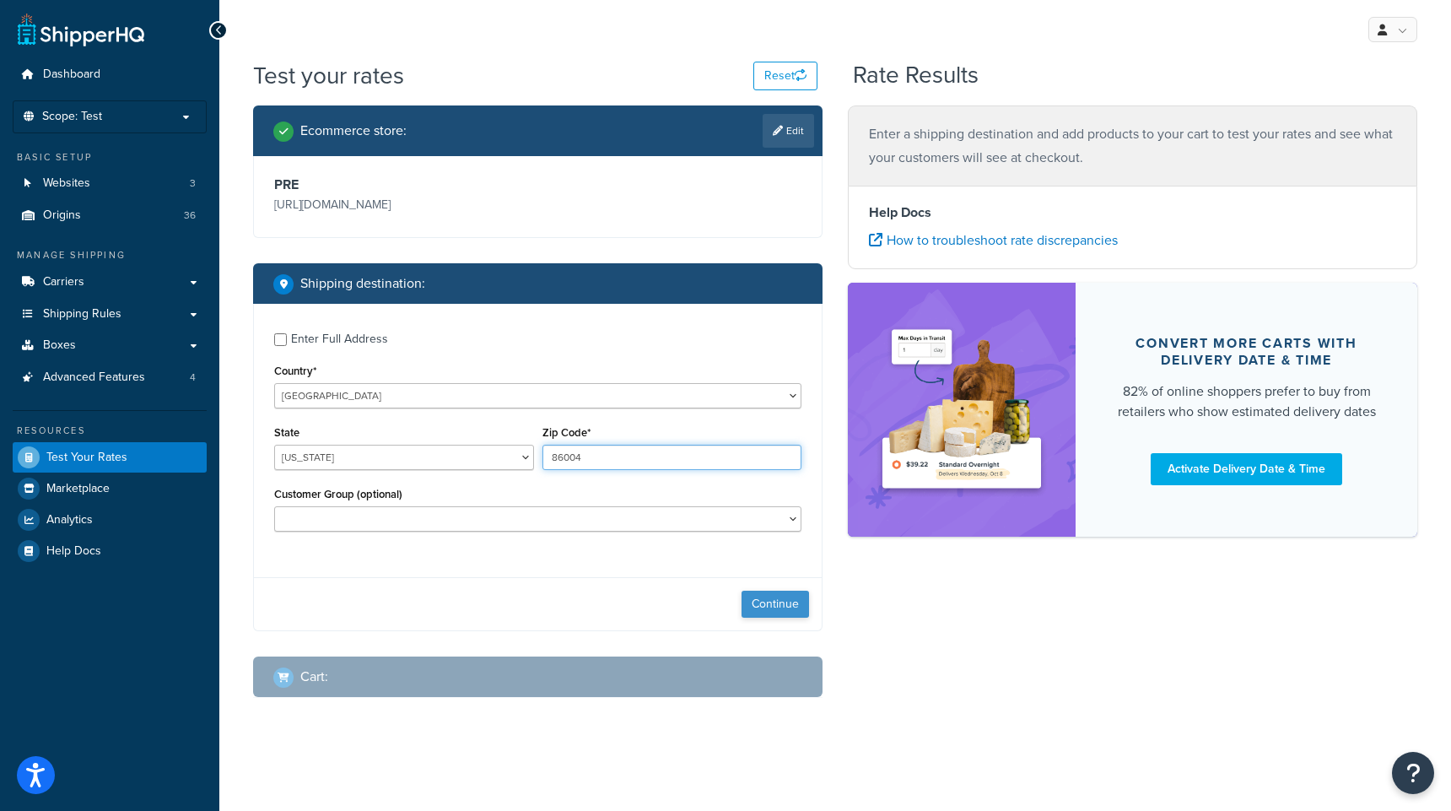
type input "86004"
click at [778, 610] on button "Continue" at bounding box center [775, 604] width 67 height 27
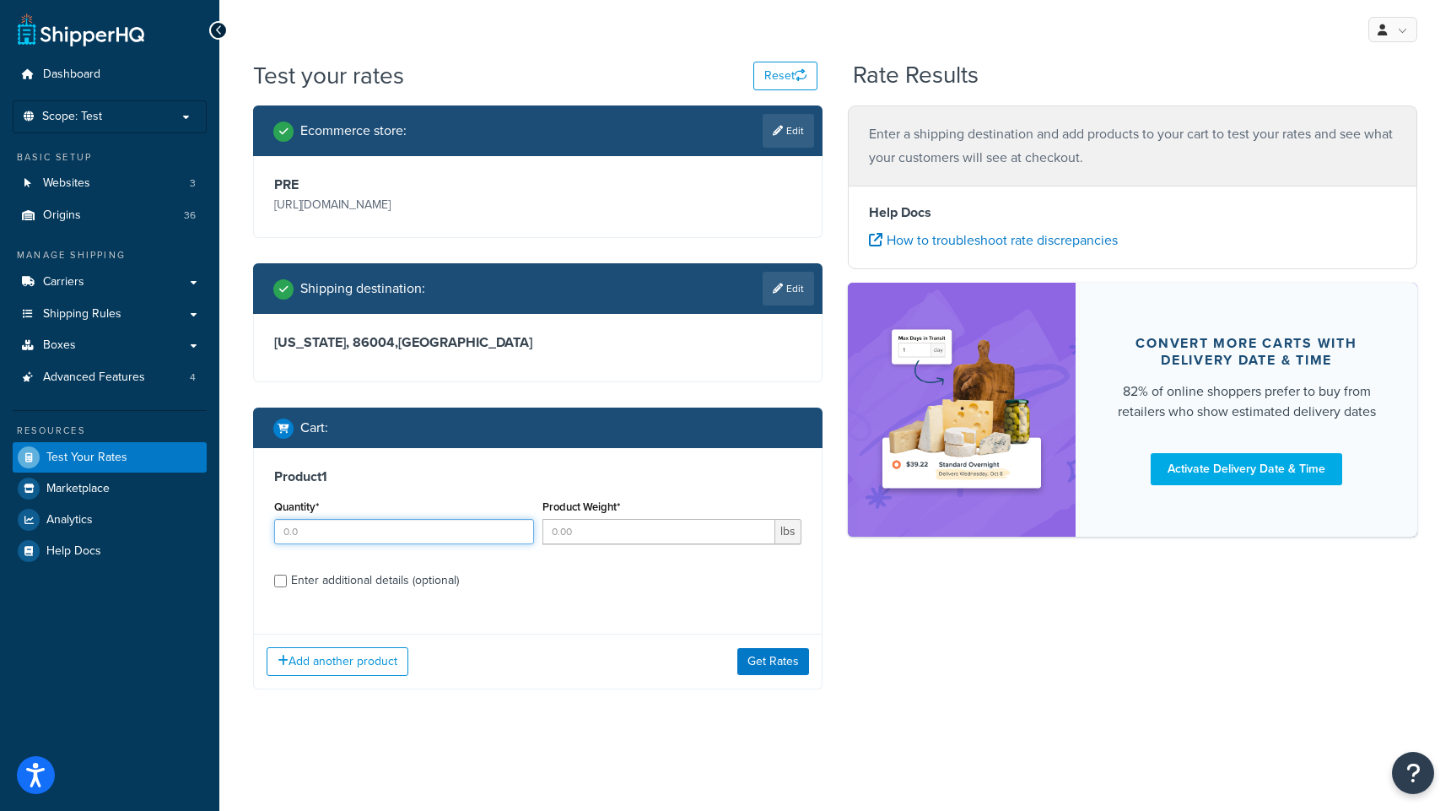
click at [335, 534] on input "Quantity*" at bounding box center [404, 531] width 260 height 25
type input "16"
drag, startPoint x: 591, startPoint y: 526, endPoint x: 522, endPoint y: 529, distance: 69.3
click at [524, 528] on div "Quantity* 16 Product Weight* 10 lbs" at bounding box center [538, 526] width 536 height 62
type input "3"
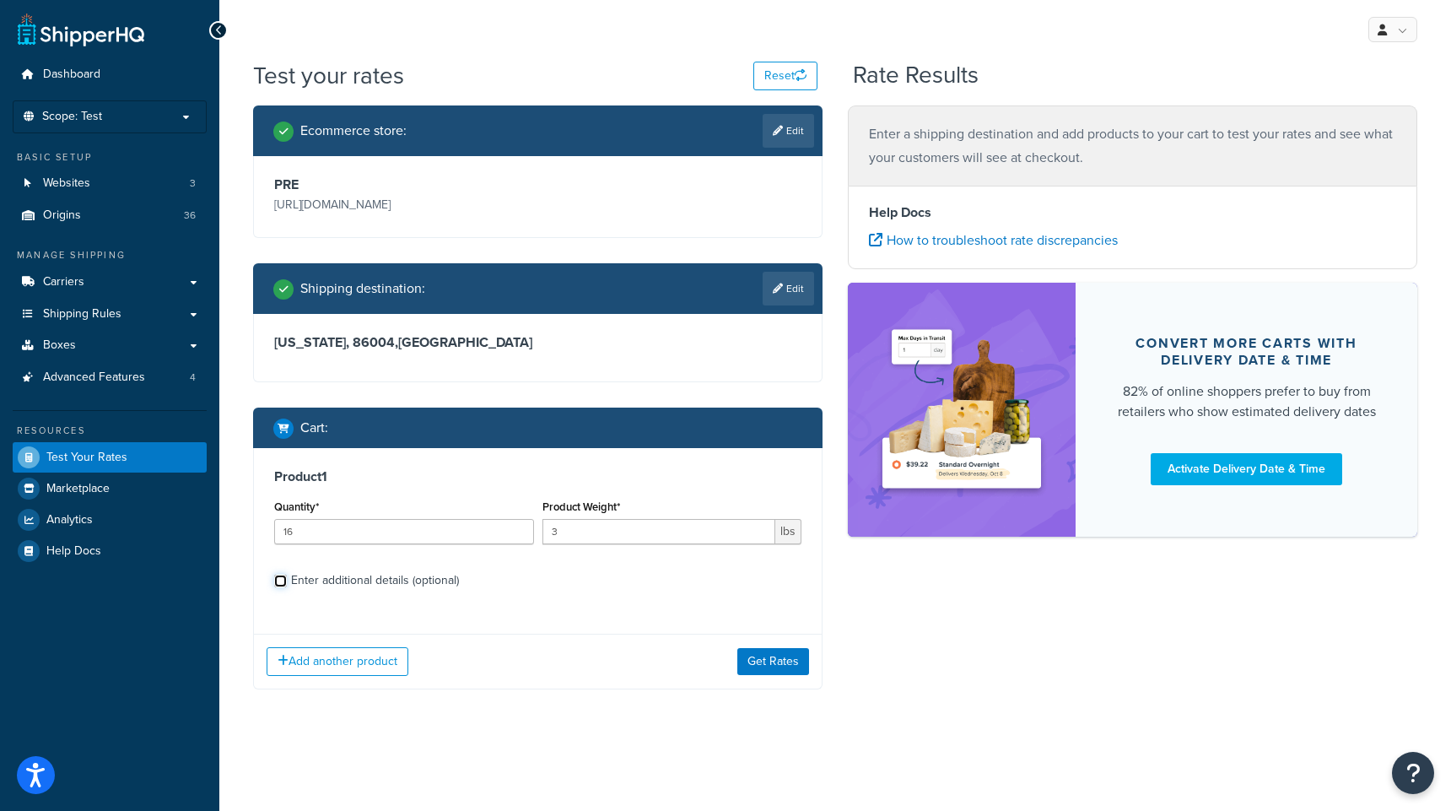
click at [284, 581] on input "Enter additional details (optional)" at bounding box center [280, 581] width 13 height 13
checkbox input "true"
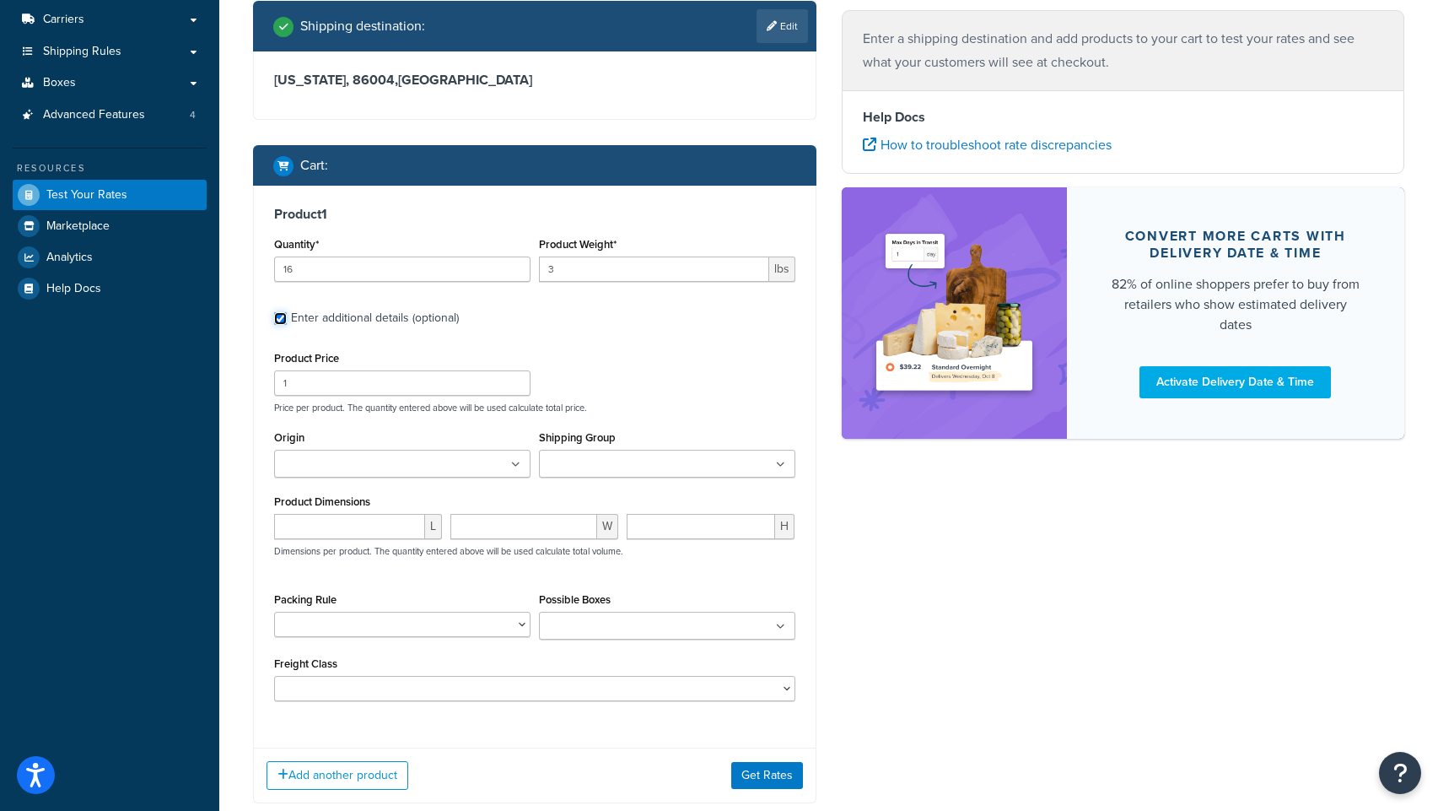
scroll to position [296, 0]
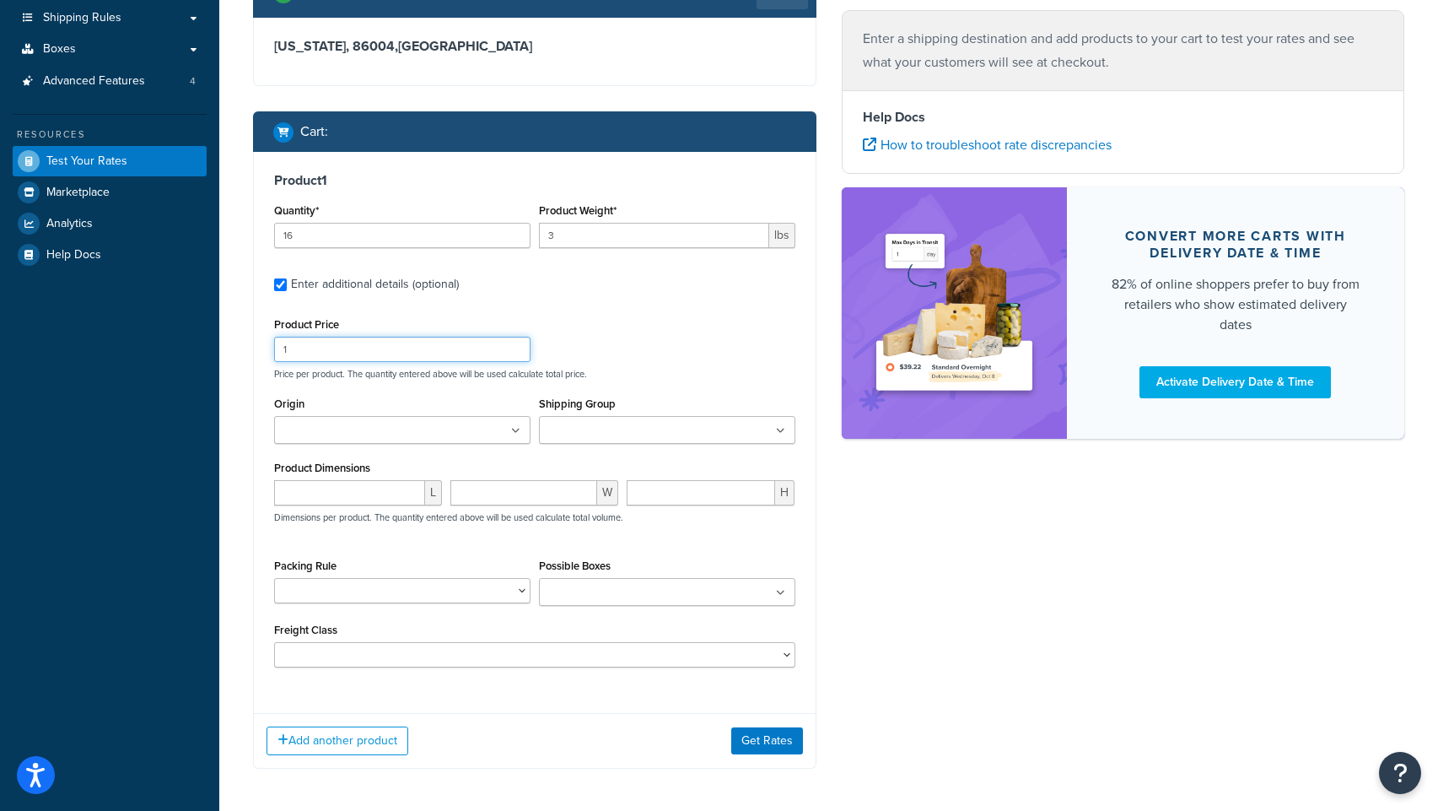
drag, startPoint x: 300, startPoint y: 354, endPoint x: 261, endPoint y: 352, distance: 39.7
click at [261, 352] on div "Product 1 Quantity* 16 Product Weight* 3 lbs Enter additional details (optional…" at bounding box center [535, 426] width 562 height 548
type input "79.00"
click at [305, 429] on input "Origin" at bounding box center [353, 431] width 149 height 19
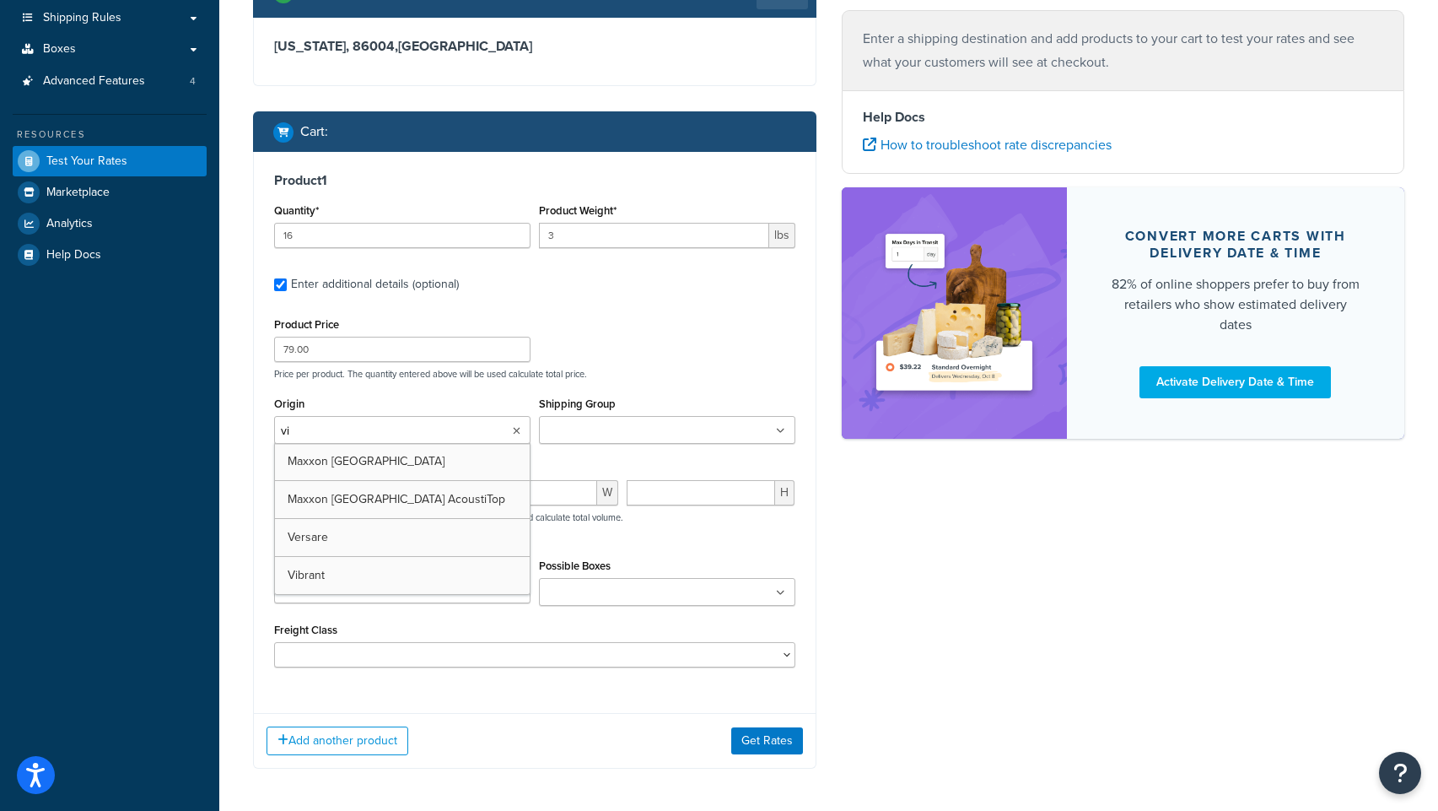
type input "vib"
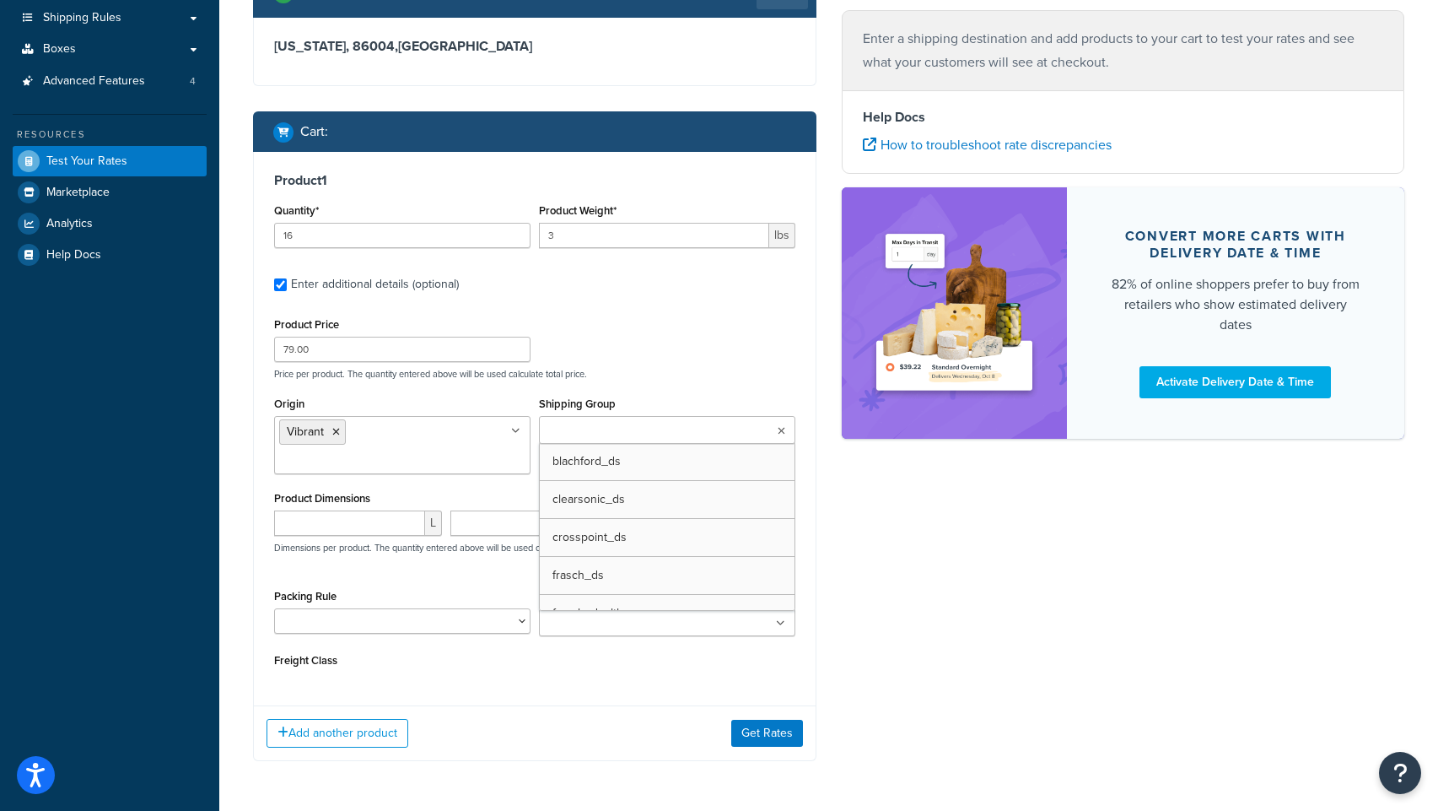
click at [639, 441] on ul at bounding box center [667, 430] width 256 height 28
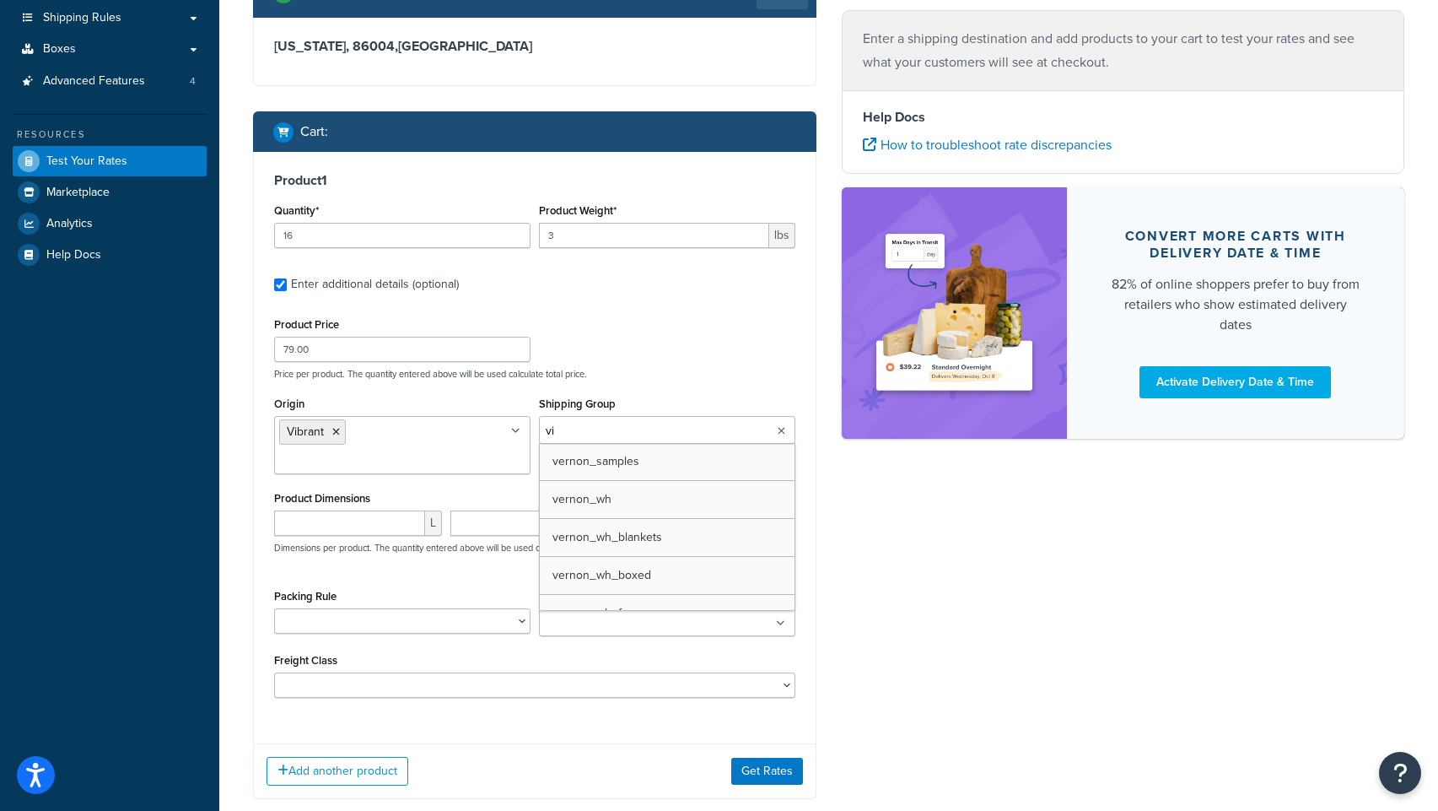
type input "vib"
click at [344, 510] on input "number" at bounding box center [349, 522] width 151 height 25
type input "24"
type input "2"
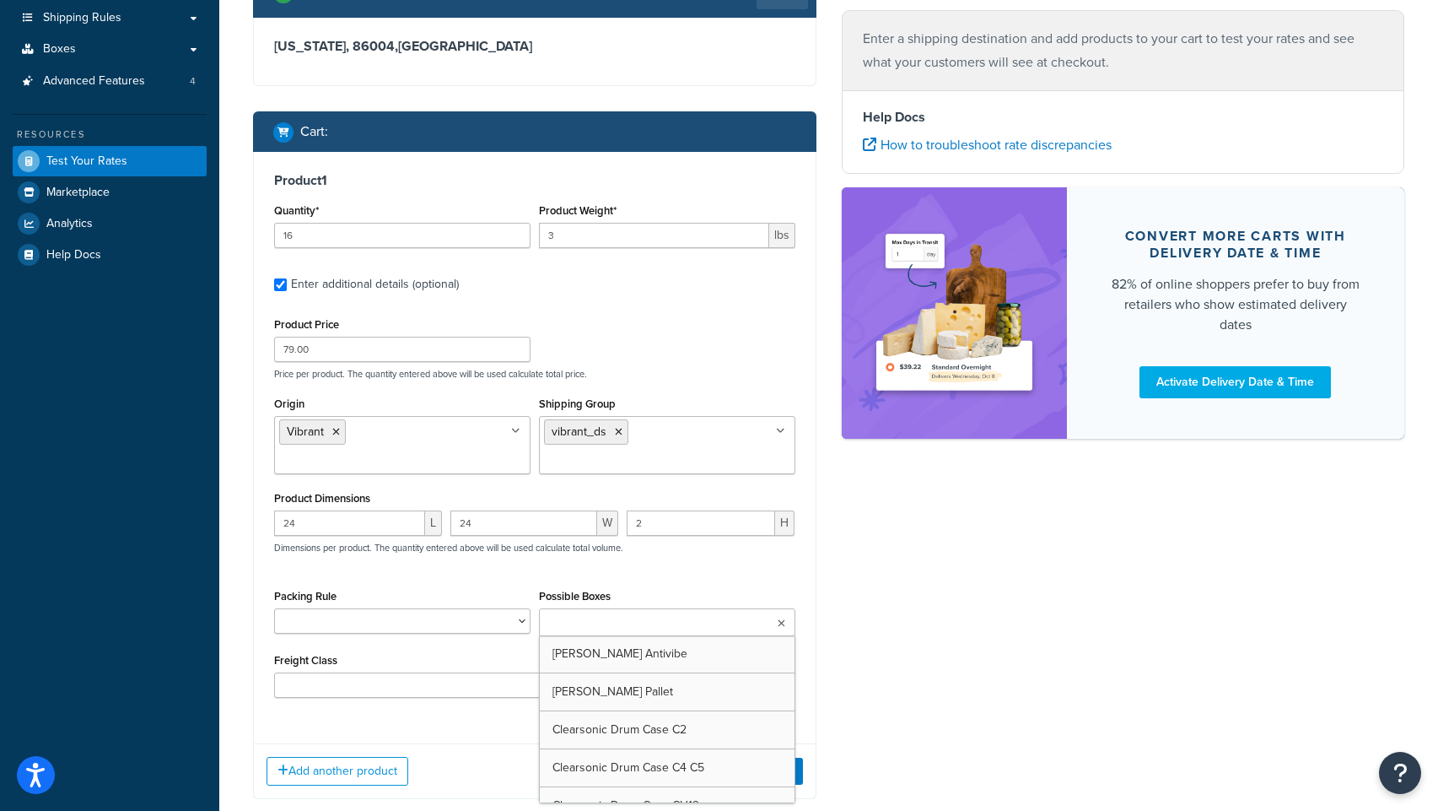
click at [607, 614] on input "Possible Boxes" at bounding box center [618, 623] width 149 height 19
type input "vibr"
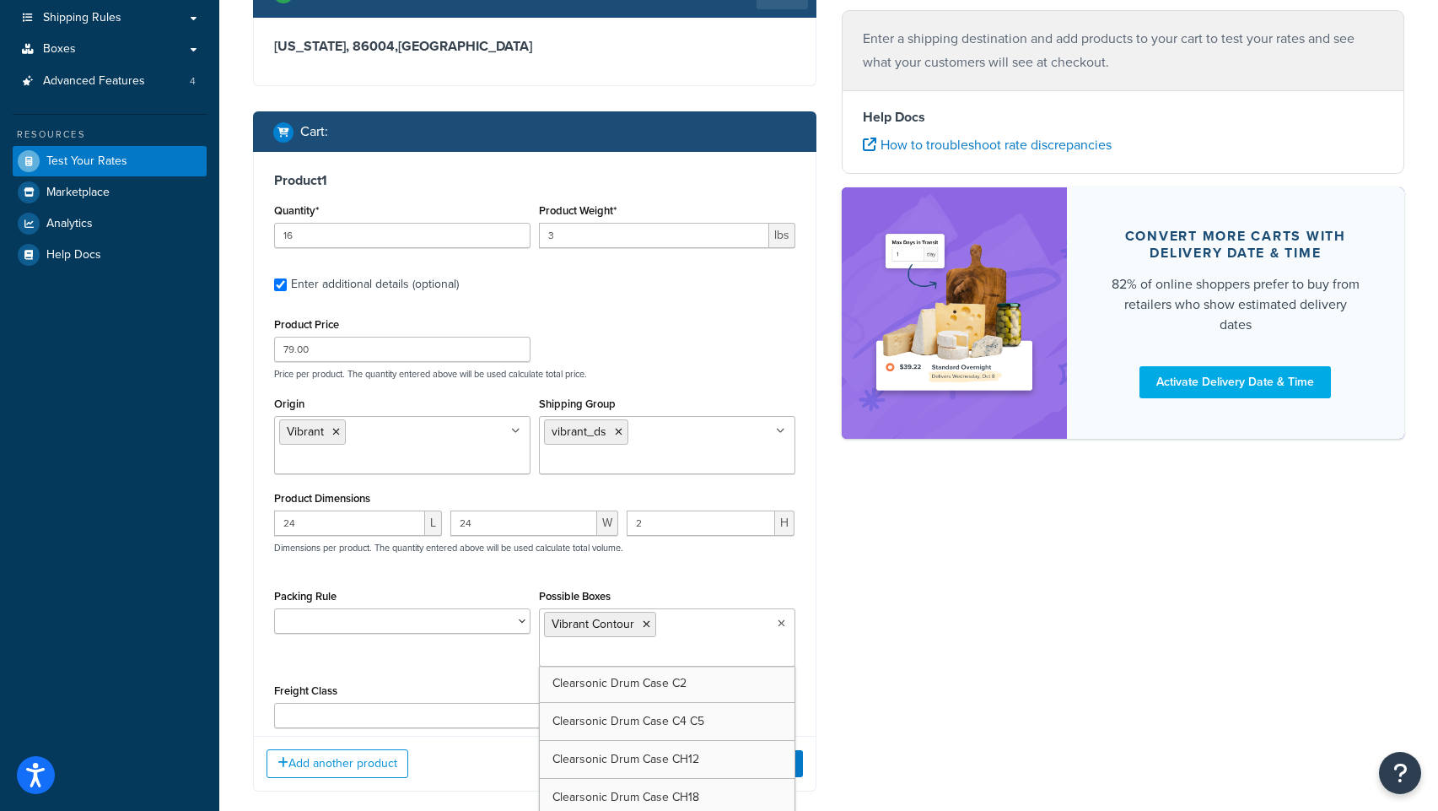
scroll to position [5185, 0]
click at [904, 670] on div "Ecommerce store : Edit PRE [URL][DOMAIN_NAME] Shipping destination : Edit [US_S…" at bounding box center [828, 312] width 1177 height 1007
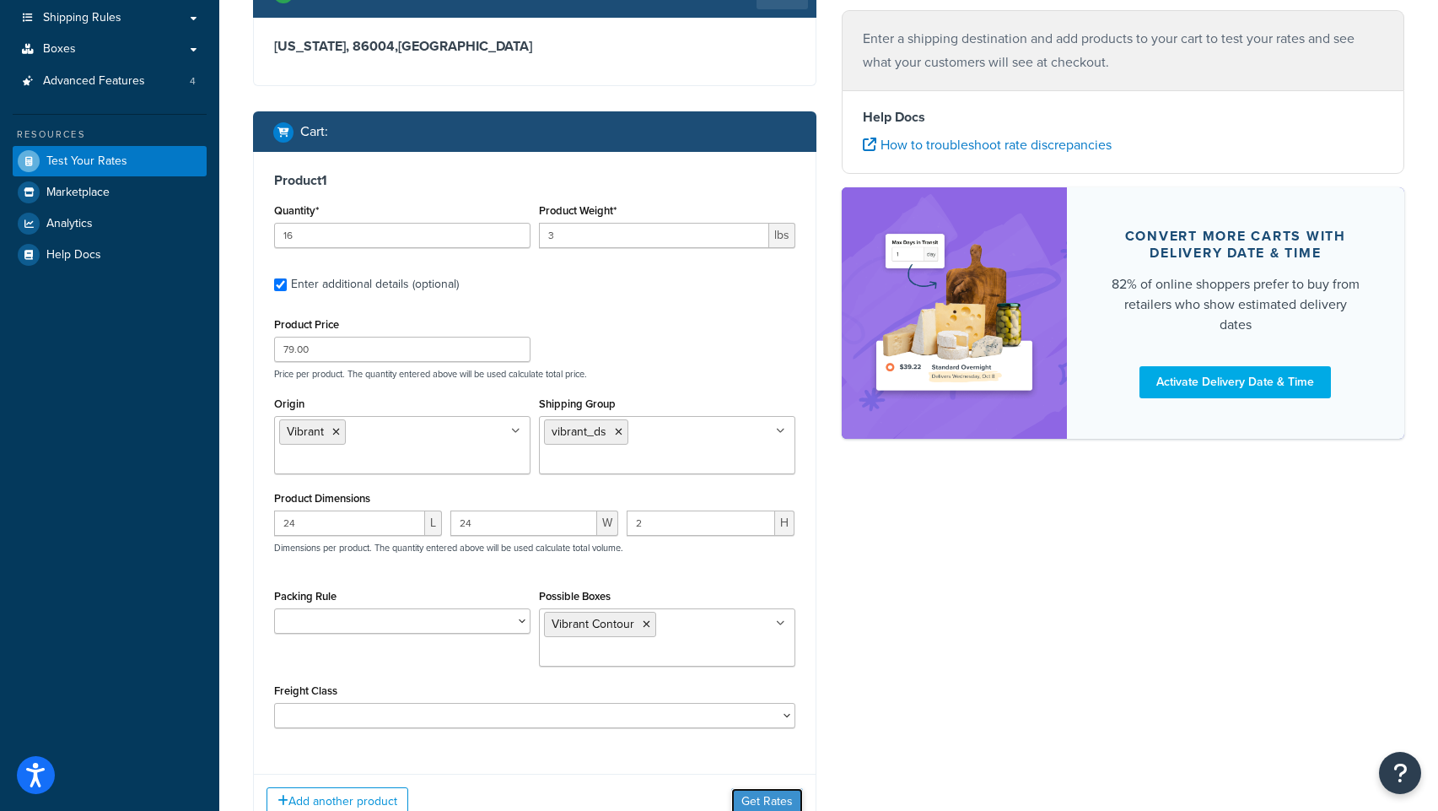
click at [765, 788] on button "Get Rates" at bounding box center [767, 801] width 72 height 27
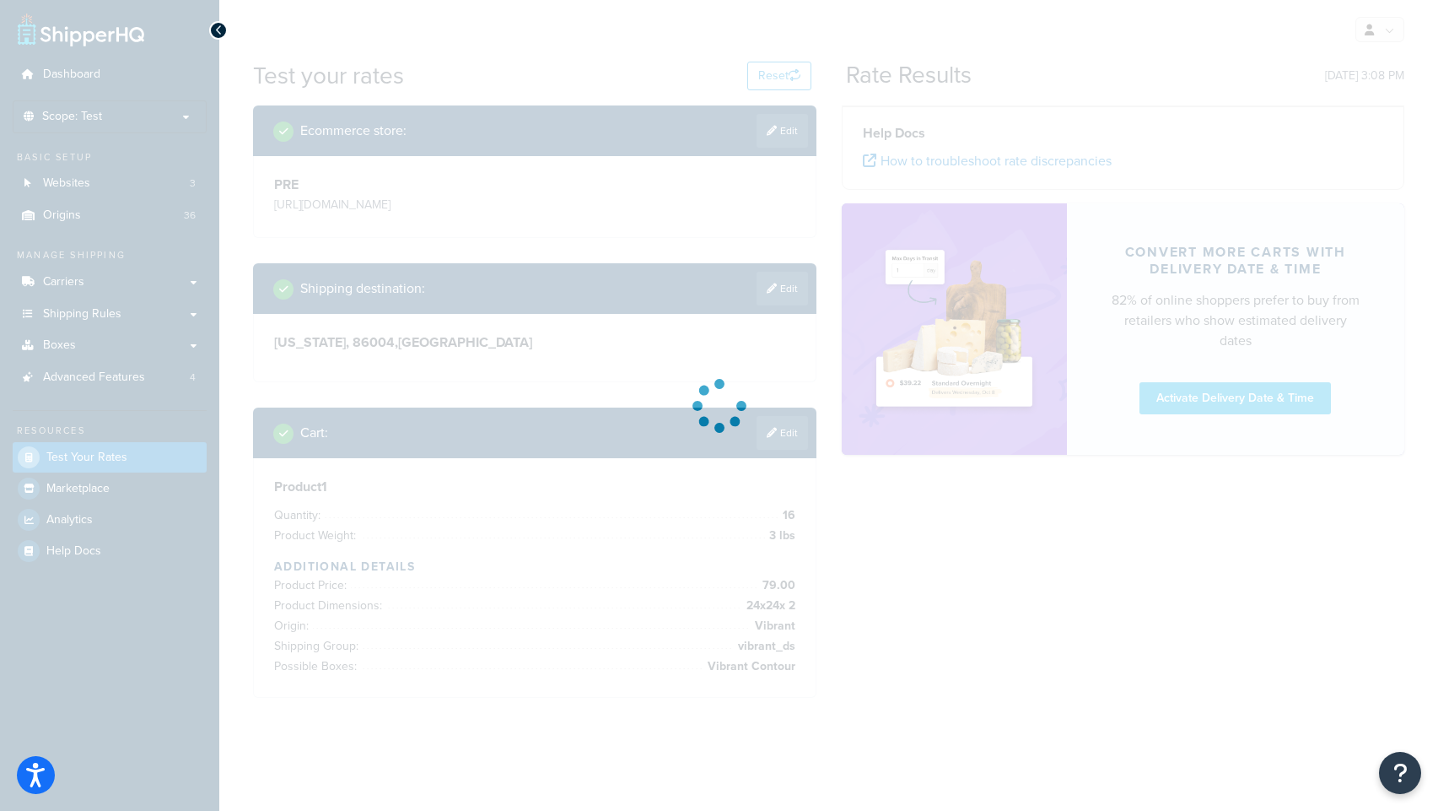
scroll to position [0, 0]
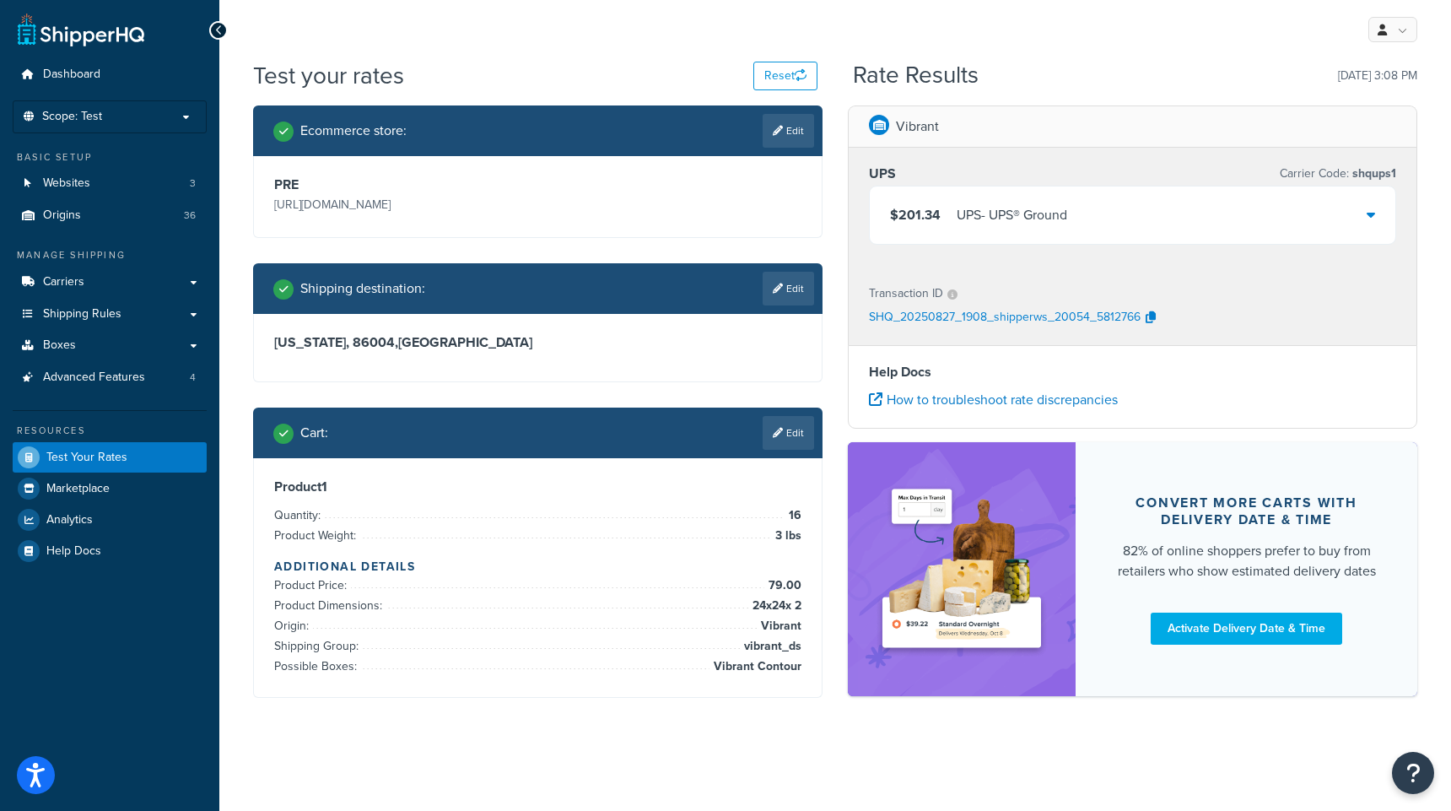
click at [1209, 206] on div "$201.34 UPS - UPS® Ground" at bounding box center [1133, 214] width 526 height 57
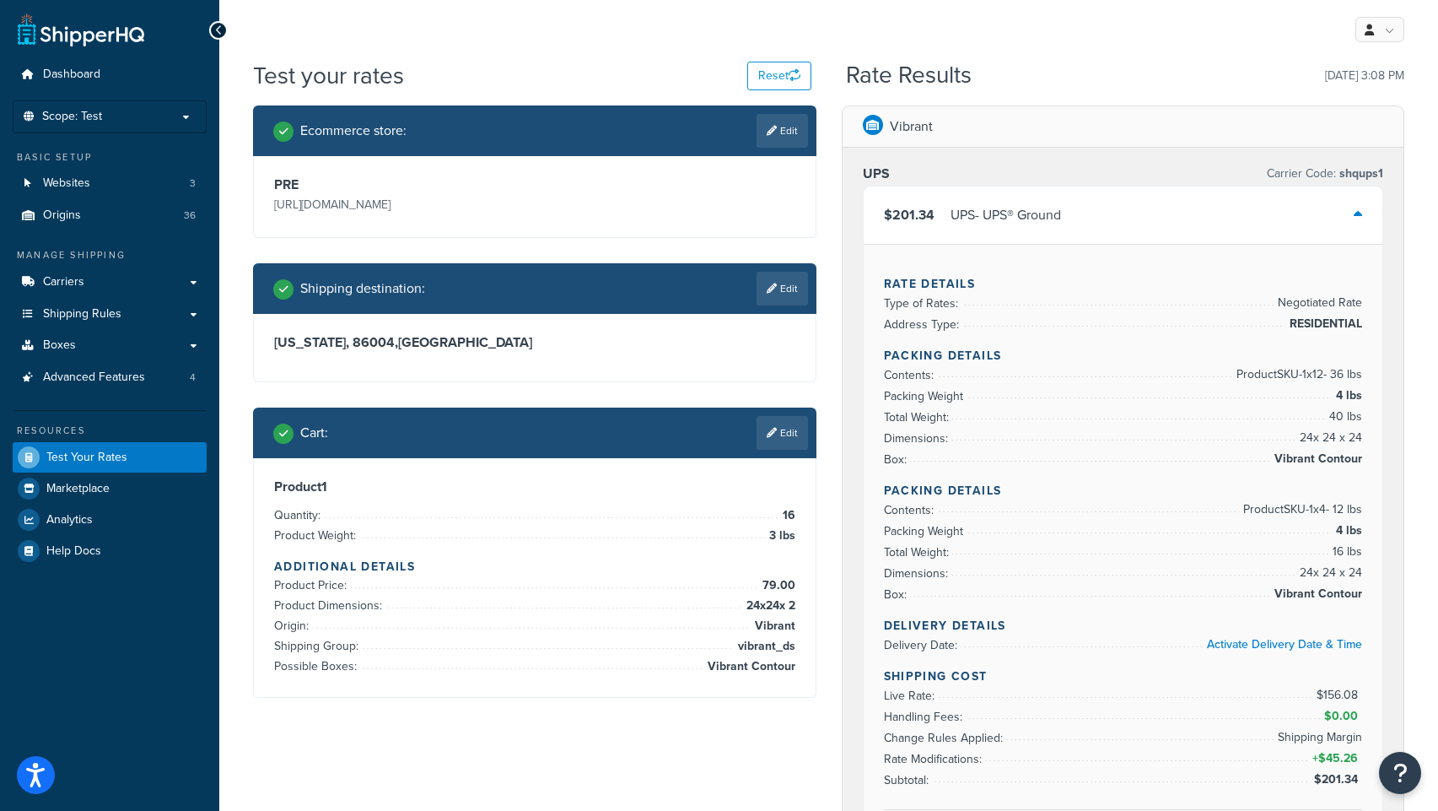
click at [1109, 32] on div "My Profile Billing Global Settings Contact Us Logout" at bounding box center [828, 29] width 1219 height 59
